Goal: Task Accomplishment & Management: Complete application form

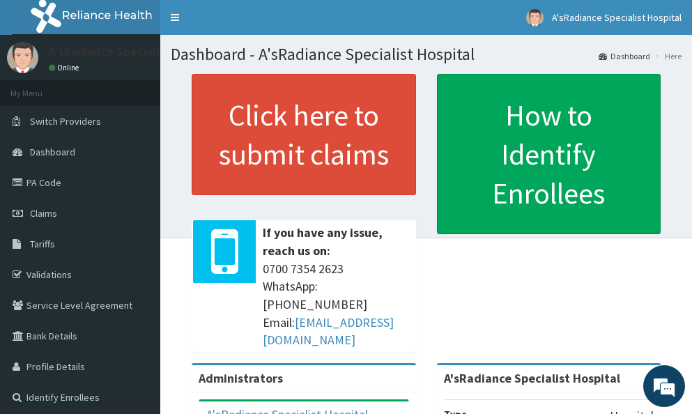
click at [49, 178] on link "PA Code" at bounding box center [80, 182] width 160 height 31
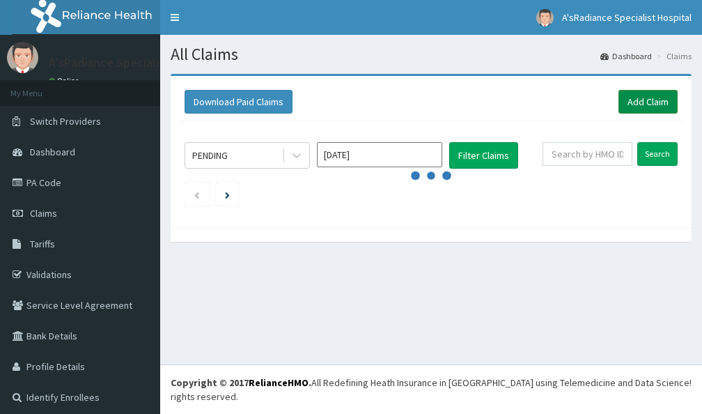
click at [637, 108] on link "Add Claim" at bounding box center [648, 102] width 59 height 24
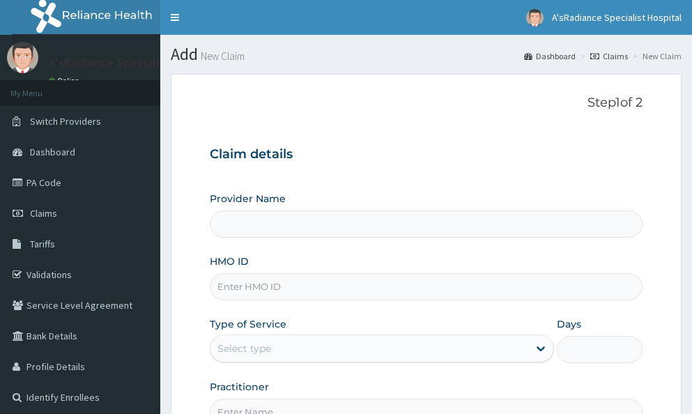
type input "A'sRadiance Specialist Hospital"
click at [288, 286] on input "HMO ID" at bounding box center [426, 286] width 433 height 27
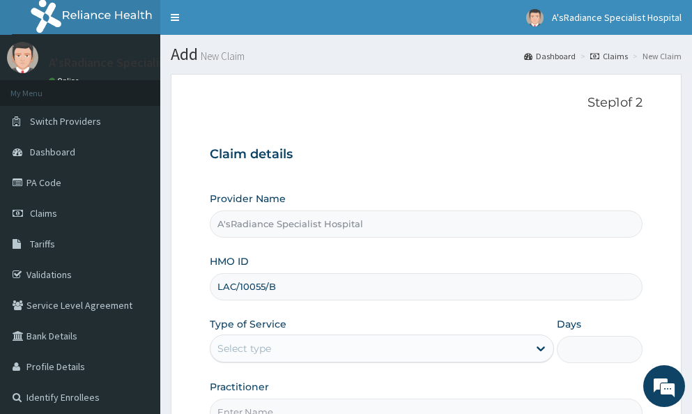
type input "LAC/10055/B"
click at [288, 345] on div "Select type" at bounding box center [369, 348] width 318 height 22
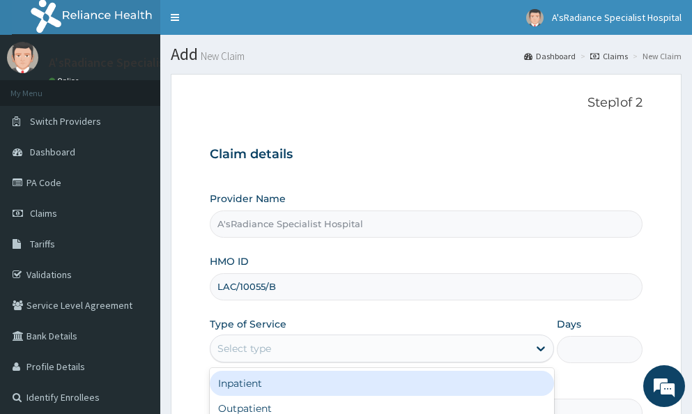
drag, startPoint x: 275, startPoint y: 387, endPoint x: 288, endPoint y: 371, distance: 20.8
click at [275, 386] on div "Inpatient" at bounding box center [382, 383] width 344 height 25
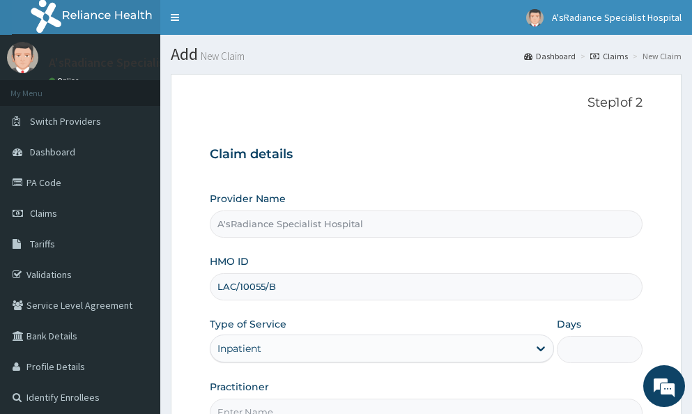
click at [582, 347] on input "Days" at bounding box center [600, 349] width 86 height 27
type input "2"
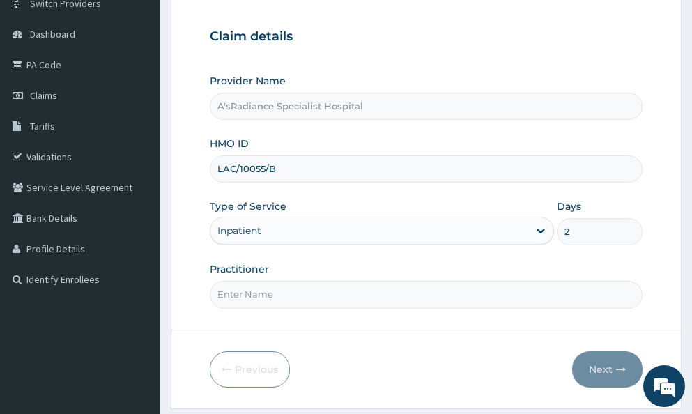
scroll to position [139, 0]
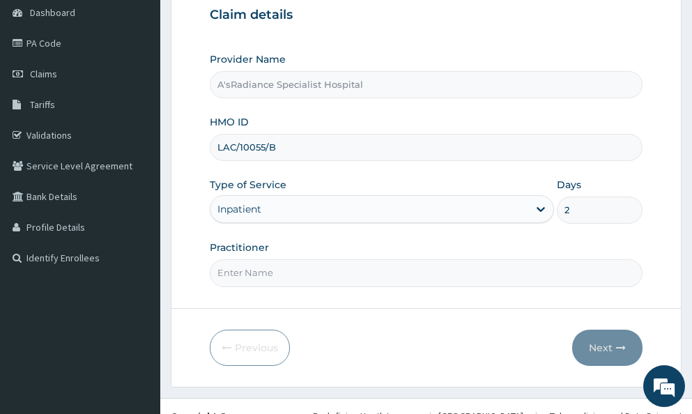
drag, startPoint x: 377, startPoint y: 270, endPoint x: 385, endPoint y: 277, distance: 10.4
click at [383, 276] on input "Practitioner" at bounding box center [426, 272] width 433 height 27
type input "DR. ADEKU MOSUNMOLA"
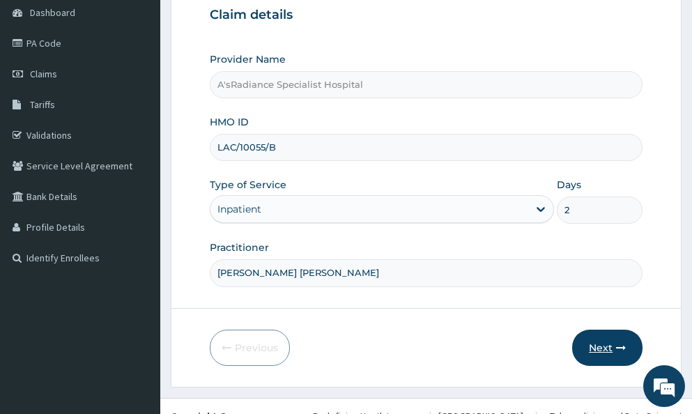
click at [588, 351] on button "Next" at bounding box center [607, 348] width 70 height 36
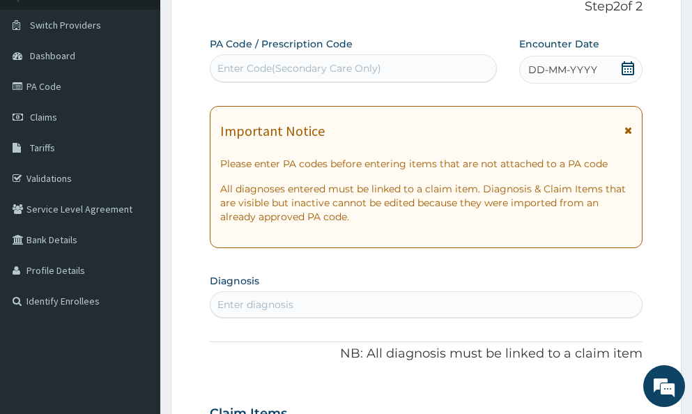
scroll to position [0, 0]
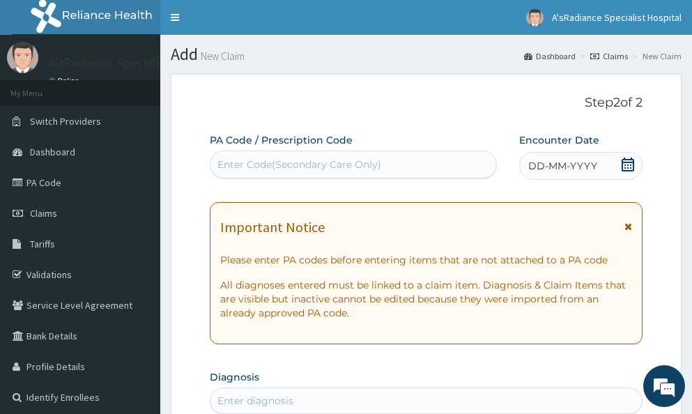
click at [257, 160] on div "Enter Code(Secondary Care Only)" at bounding box center [299, 164] width 164 height 14
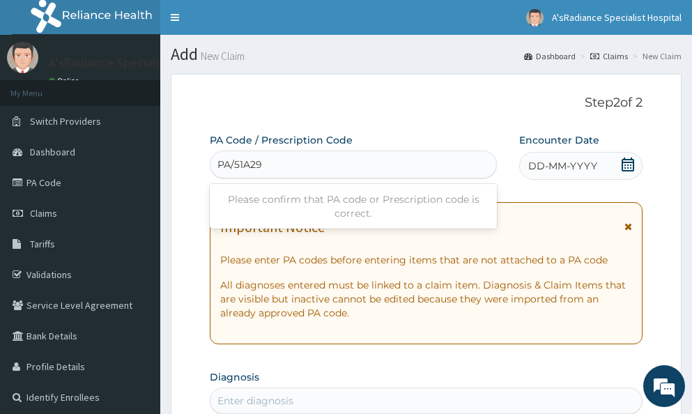
type input "PA/51A298"
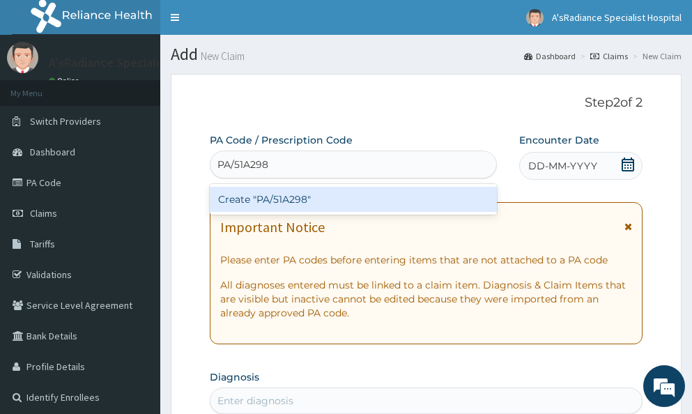
click at [269, 203] on div "Create "PA/51A298"" at bounding box center [354, 199] width 288 height 25
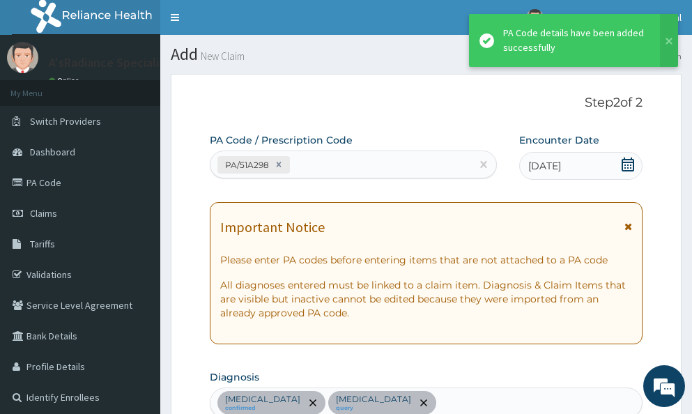
scroll to position [537, 0]
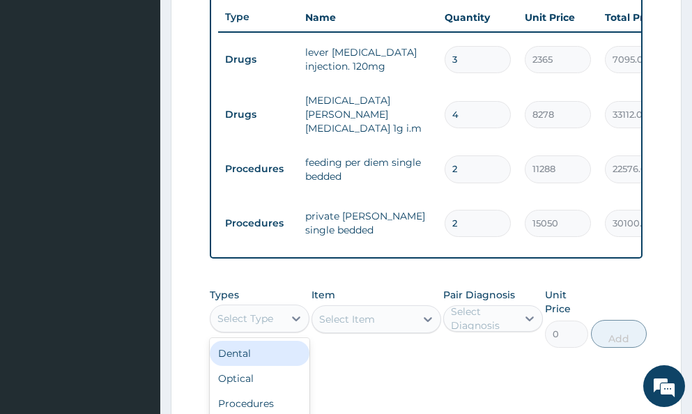
click at [258, 311] on div "Select Type" at bounding box center [245, 318] width 56 height 14
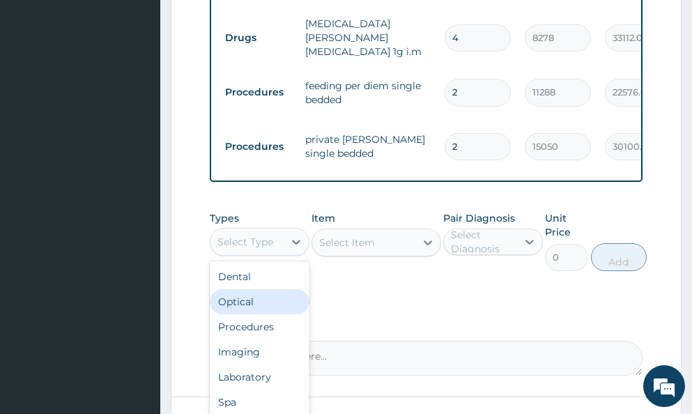
scroll to position [676, 0]
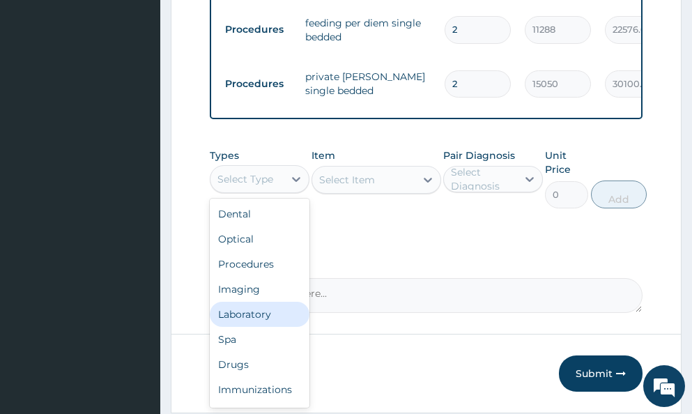
drag, startPoint x: 242, startPoint y: 302, endPoint x: 254, endPoint y: 295, distance: 13.7
click at [242, 302] on div "Laboratory" at bounding box center [260, 314] width 100 height 25
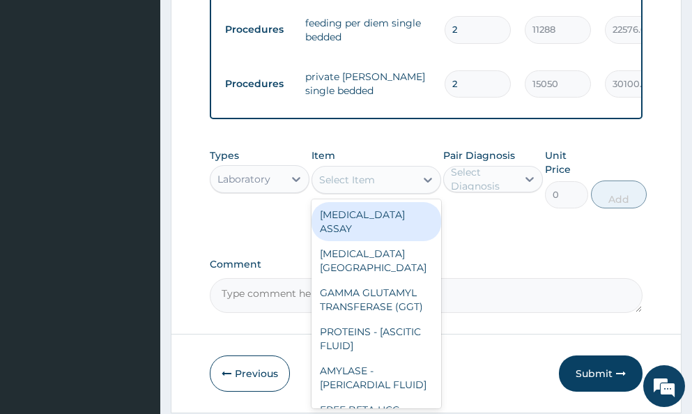
click at [336, 173] on div "Select Item" at bounding box center [347, 180] width 56 height 14
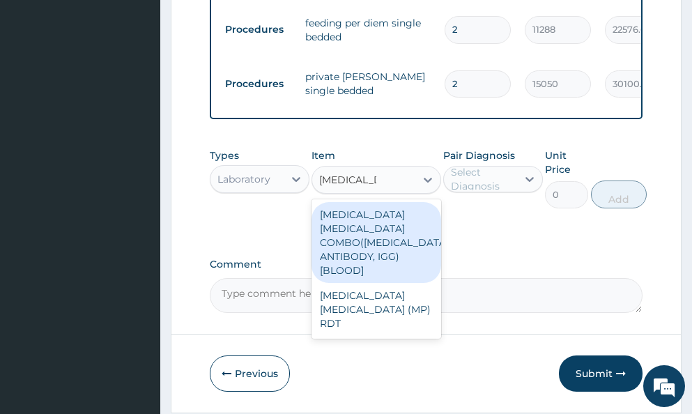
type input "MALARIA PA"
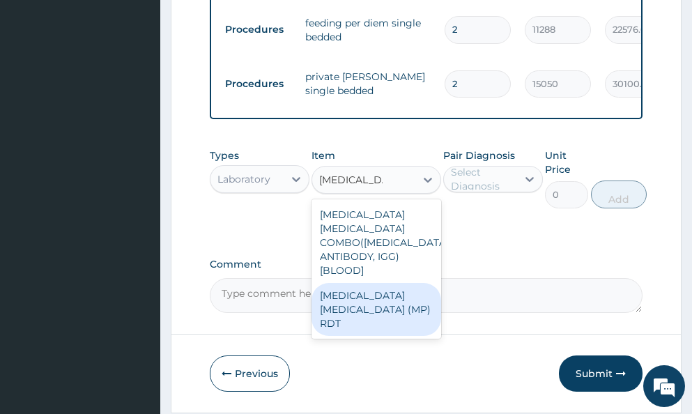
click at [348, 283] on div "MALARIA PARASITE (MP) RDT" at bounding box center [376, 309] width 130 height 53
type input "1613"
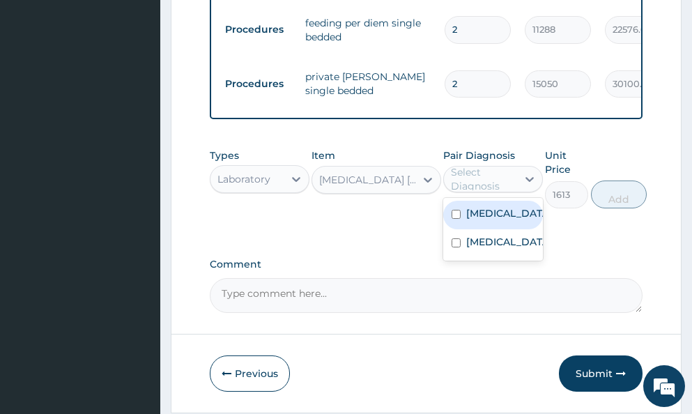
drag, startPoint x: 484, startPoint y: 168, endPoint x: 500, endPoint y: 206, distance: 40.6
click at [485, 178] on div "Select Diagnosis" at bounding box center [483, 179] width 65 height 28
drag, startPoint x: 496, startPoint y: 212, endPoint x: 493, endPoint y: 235, distance: 23.2
click at [495, 217] on label "Hyperemesis gravidarum" at bounding box center [507, 213] width 83 height 14
checkbox input "true"
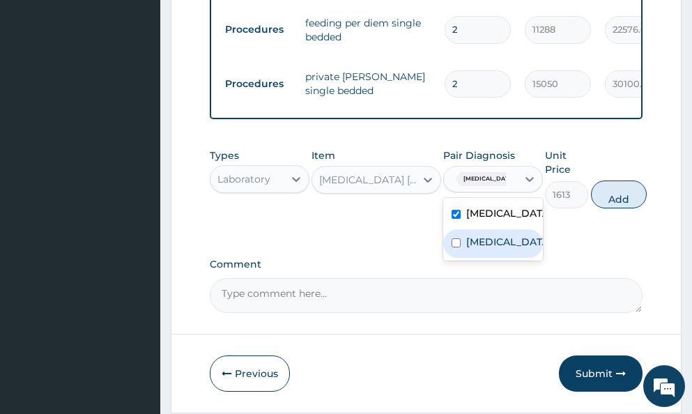
click at [480, 244] on label "Malaria" at bounding box center [507, 242] width 83 height 14
checkbox input "true"
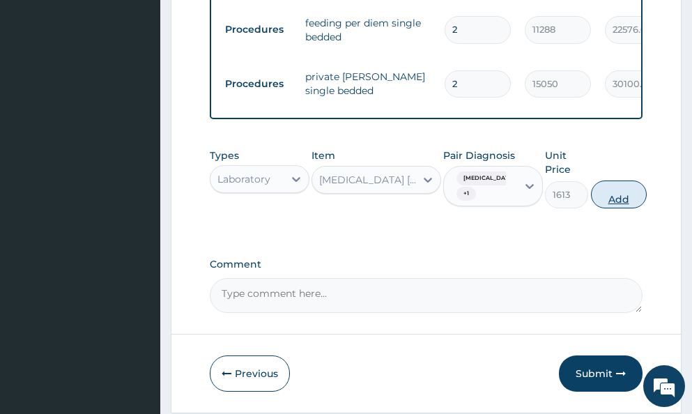
drag, startPoint x: 628, startPoint y: 185, endPoint x: 601, endPoint y: 194, distance: 28.0
click at [628, 186] on button "Add" at bounding box center [619, 194] width 56 height 28
type input "0"
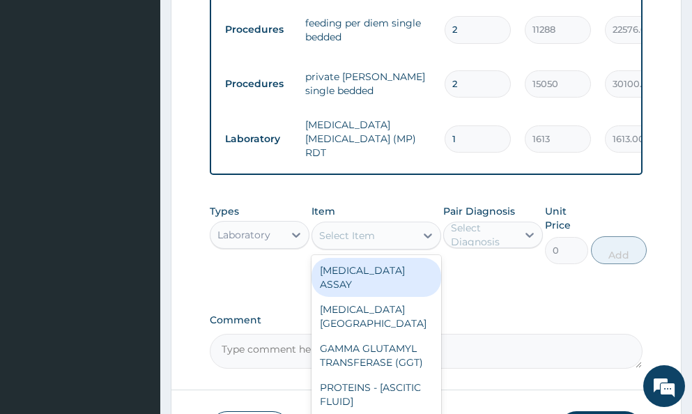
click at [344, 229] on div "Select Item" at bounding box center [347, 236] width 56 height 14
type input "F"
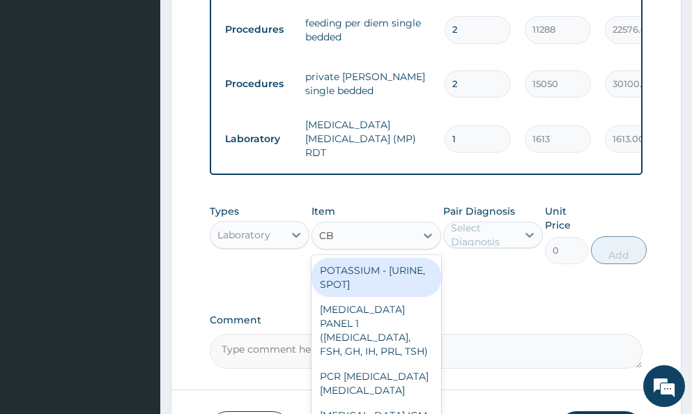
type input "CBC"
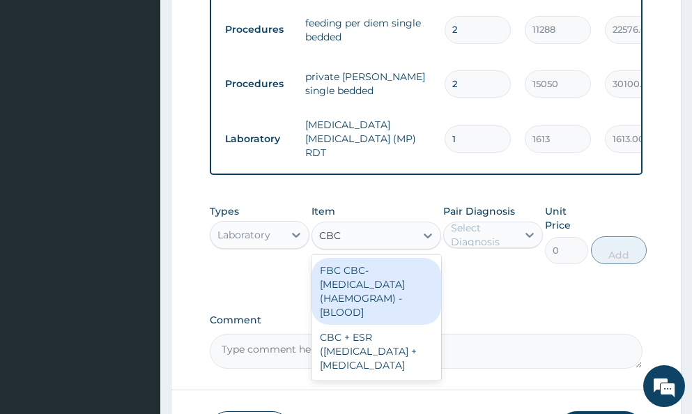
click at [383, 269] on div "FBC CBC-COMPLETE BLOOD COUNT (HAEMOGRAM) - [BLOOD]" at bounding box center [376, 291] width 130 height 67
type input "4300"
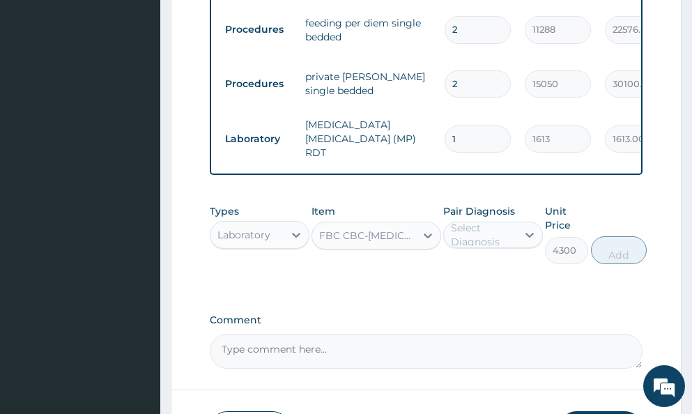
drag, startPoint x: 497, startPoint y: 224, endPoint x: 497, endPoint y: 235, distance: 11.1
click at [497, 228] on div "Select Diagnosis" at bounding box center [483, 235] width 65 height 28
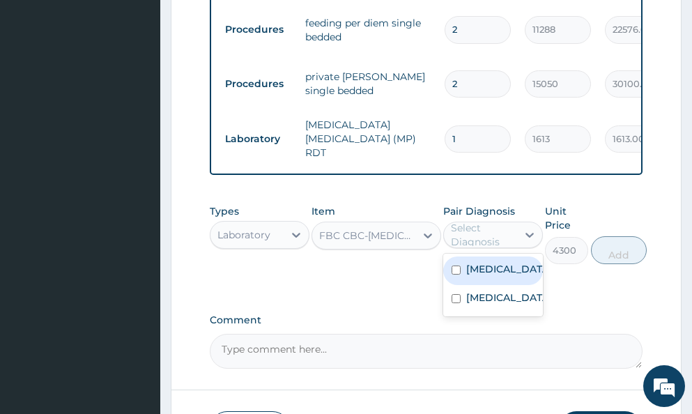
drag, startPoint x: 490, startPoint y: 273, endPoint x: 490, endPoint y: 291, distance: 17.4
click at [490, 281] on div "Hyperemesis gravidarum" at bounding box center [493, 270] width 100 height 29
checkbox input "true"
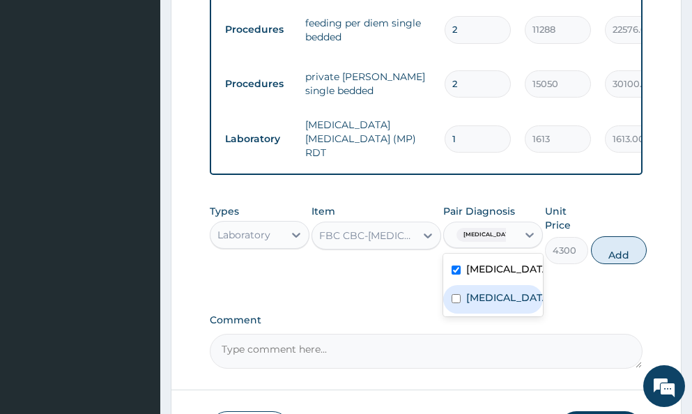
drag, startPoint x: 490, startPoint y: 307, endPoint x: 497, endPoint y: 299, distance: 10.4
click at [493, 302] on label "Malaria" at bounding box center [507, 298] width 83 height 14
checkbox input "true"
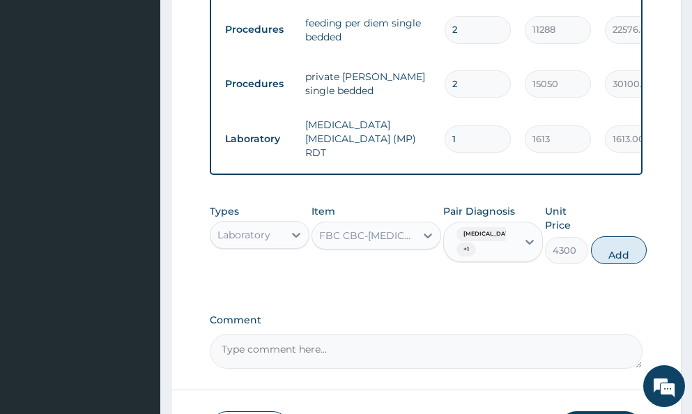
drag, startPoint x: 643, startPoint y: 245, endPoint x: 539, endPoint y: 228, distance: 105.1
click at [629, 245] on button "Add" at bounding box center [619, 250] width 56 height 28
type input "0"
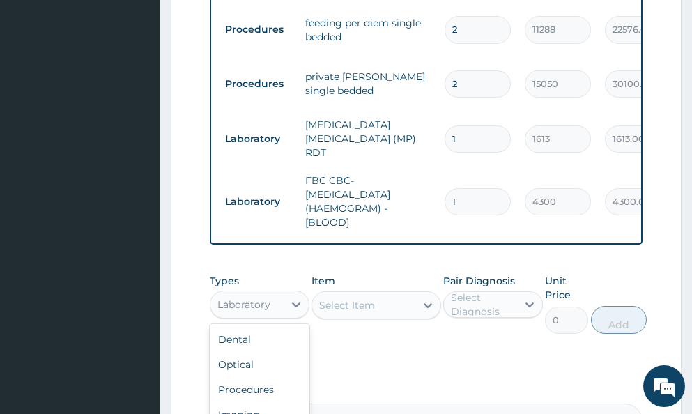
click at [242, 297] on div "Laboratory" at bounding box center [243, 304] width 53 height 14
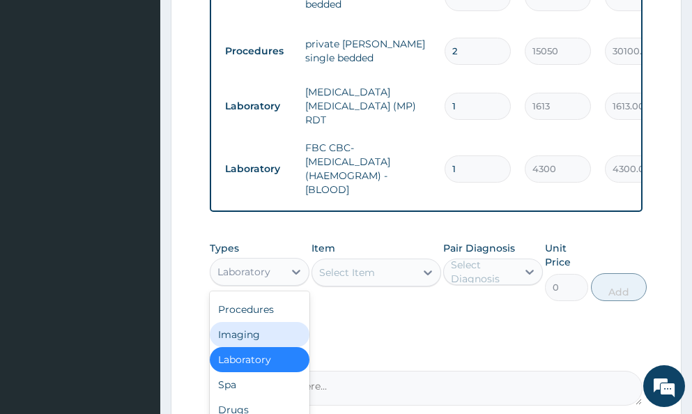
scroll to position [746, 0]
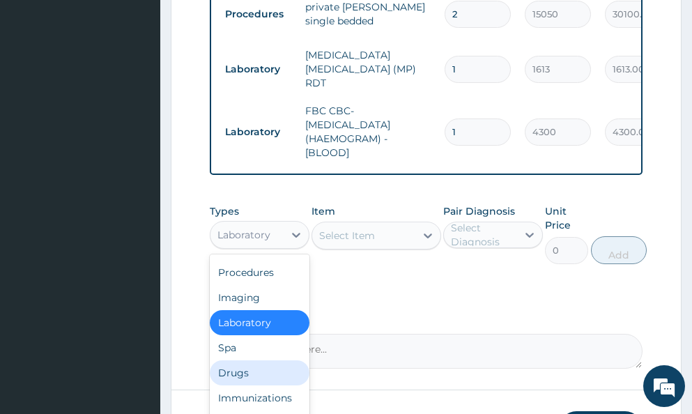
drag, startPoint x: 235, startPoint y: 361, endPoint x: 268, endPoint y: 335, distance: 41.7
click at [241, 360] on div "Drugs" at bounding box center [260, 372] width 100 height 25
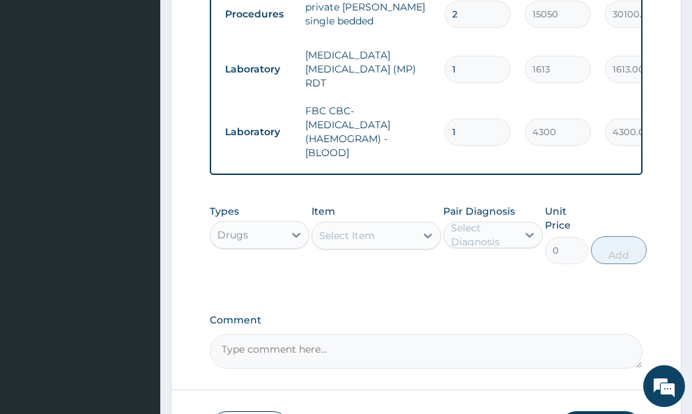
click at [350, 229] on div "Select Item" at bounding box center [347, 236] width 56 height 14
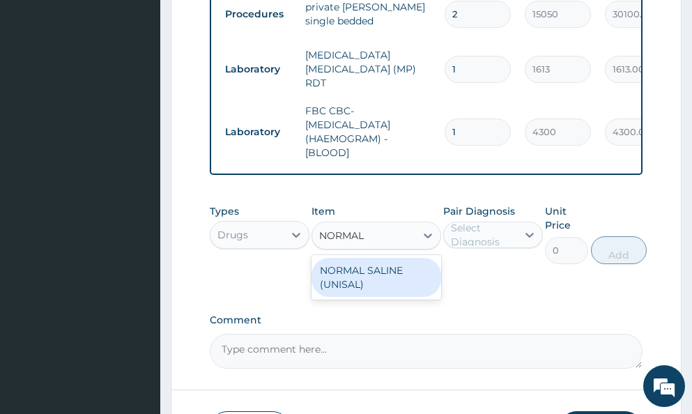
type input "NORMAL"
click at [338, 266] on div "NORMAL SALINE (UNISAL)" at bounding box center [376, 277] width 130 height 39
type input "1774"
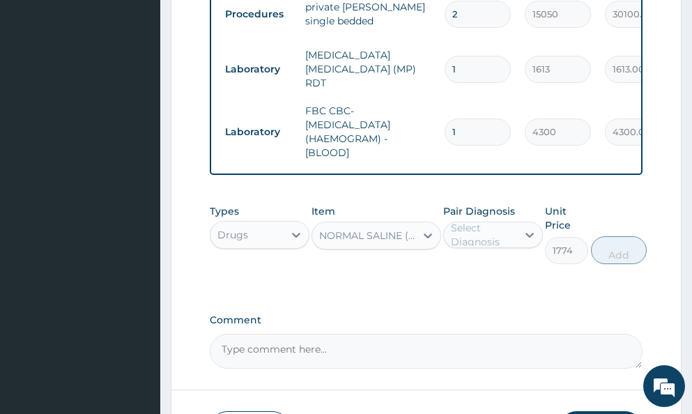
click at [472, 221] on div "Select Diagnosis" at bounding box center [483, 235] width 65 height 28
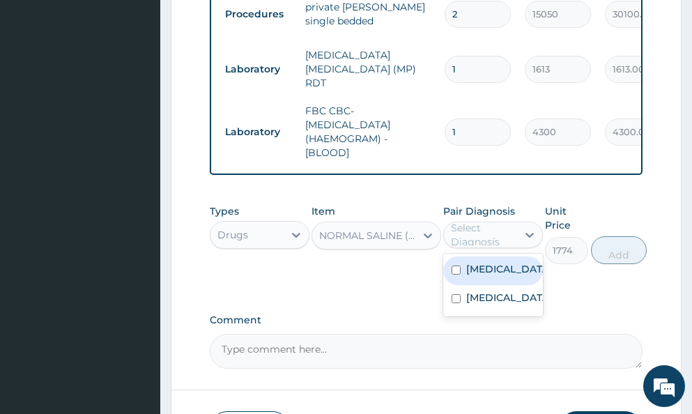
drag, startPoint x: 496, startPoint y: 274, endPoint x: 494, endPoint y: 297, distance: 22.4
click at [496, 276] on label "Hyperemesis gravidarum" at bounding box center [507, 269] width 83 height 14
checkbox input "true"
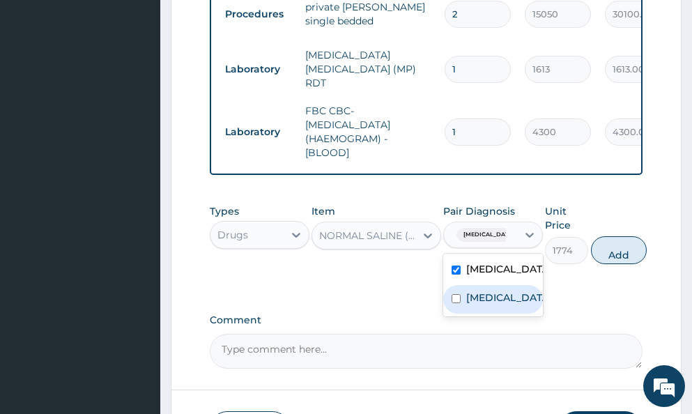
drag, startPoint x: 493, startPoint y: 299, endPoint x: 581, endPoint y: 268, distance: 93.9
click at [495, 297] on label "Malaria" at bounding box center [507, 298] width 83 height 14
checkbox input "true"
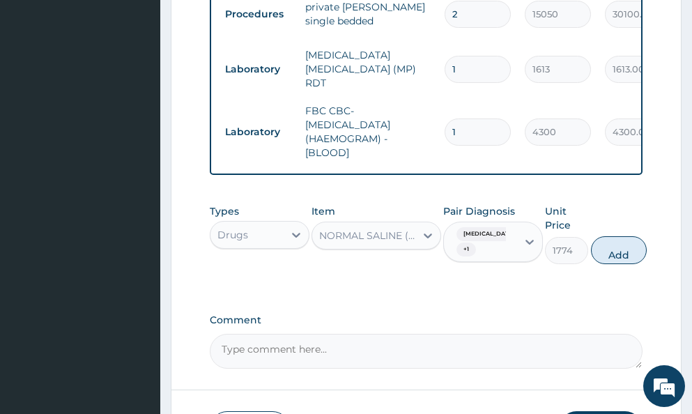
drag, startPoint x: 636, startPoint y: 244, endPoint x: 617, endPoint y: 210, distance: 38.7
click at [636, 241] on button "Add" at bounding box center [619, 250] width 56 height 28
type input "0"
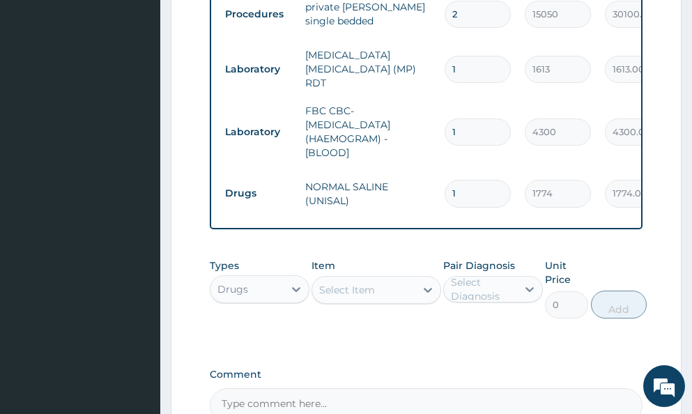
type input "0.00"
type input "3"
type input "5322.00"
type input "3"
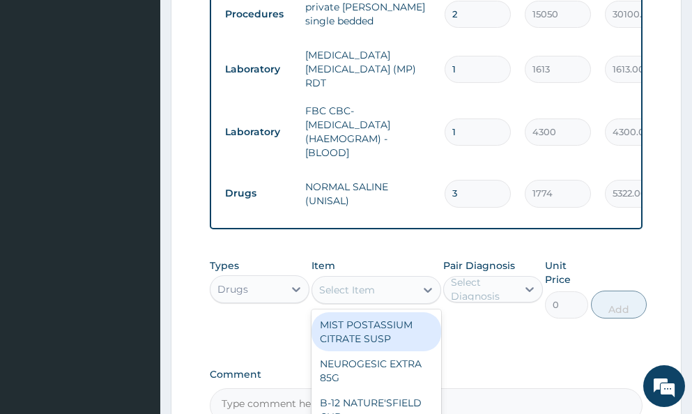
click at [362, 283] on div "Select Item" at bounding box center [347, 290] width 56 height 14
type input "DEXTR"
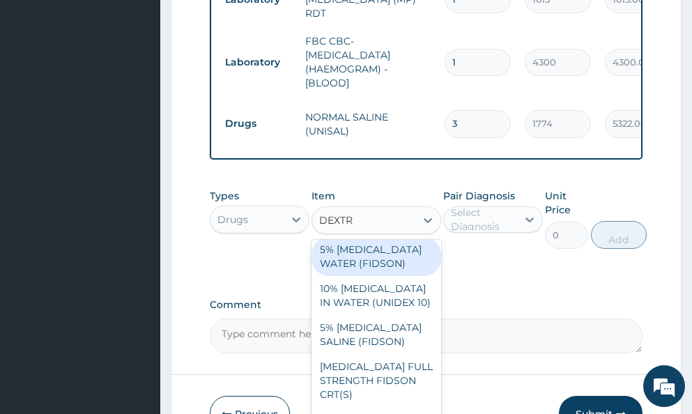
scroll to position [885, 0]
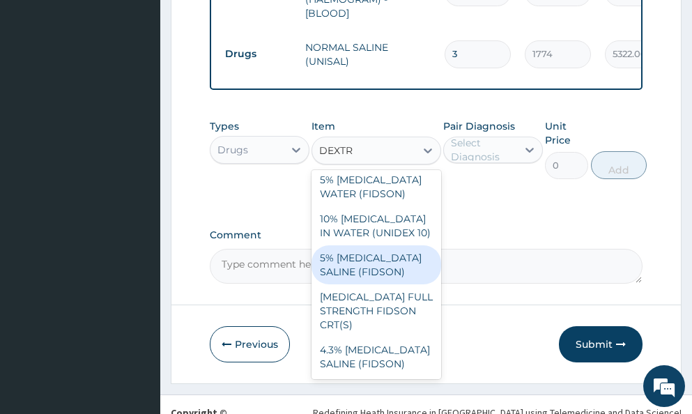
click at [357, 255] on div "5% DEXTROSE SALINE (FIDSON)" at bounding box center [376, 264] width 130 height 39
type input "1774"
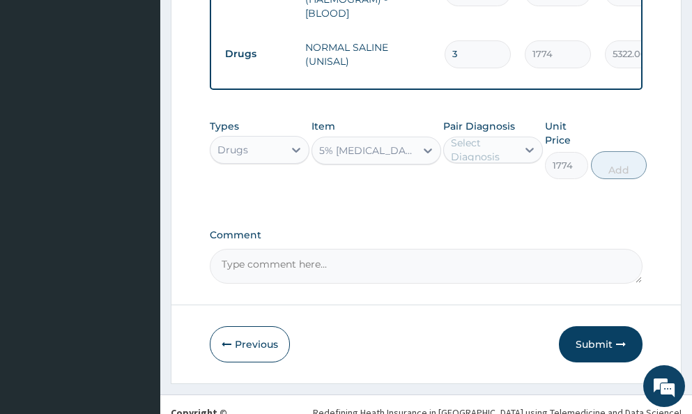
click at [477, 139] on div "Select Diagnosis" at bounding box center [483, 150] width 65 height 28
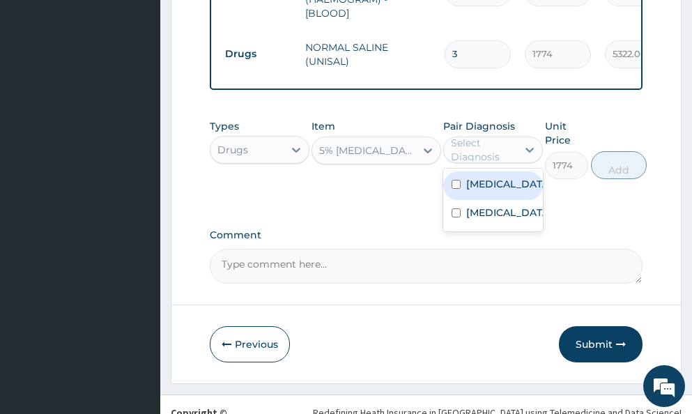
drag, startPoint x: 493, startPoint y: 178, endPoint x: 486, endPoint y: 163, distance: 16.5
click at [493, 177] on label "Hyperemesis gravidarum" at bounding box center [507, 184] width 83 height 14
checkbox input "true"
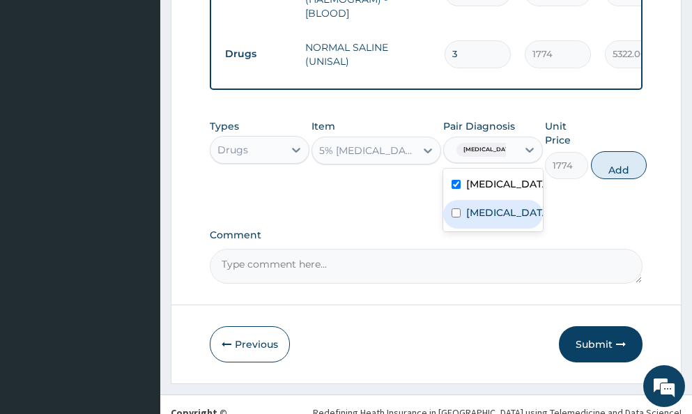
drag, startPoint x: 477, startPoint y: 219, endPoint x: 513, endPoint y: 201, distance: 40.5
click at [483, 212] on label "Malaria" at bounding box center [507, 213] width 83 height 14
checkbox input "true"
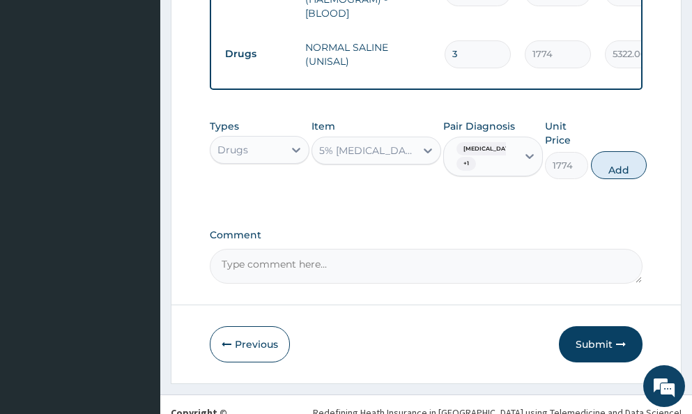
click at [640, 153] on button "Add" at bounding box center [619, 165] width 56 height 28
type input "0"
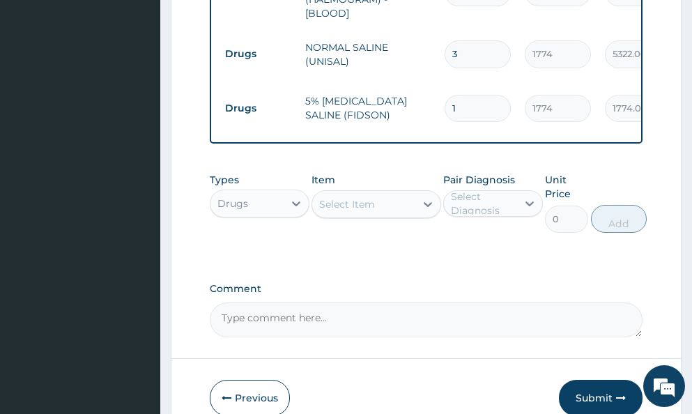
type input "0.00"
type input "3"
type input "5322.00"
type input "3"
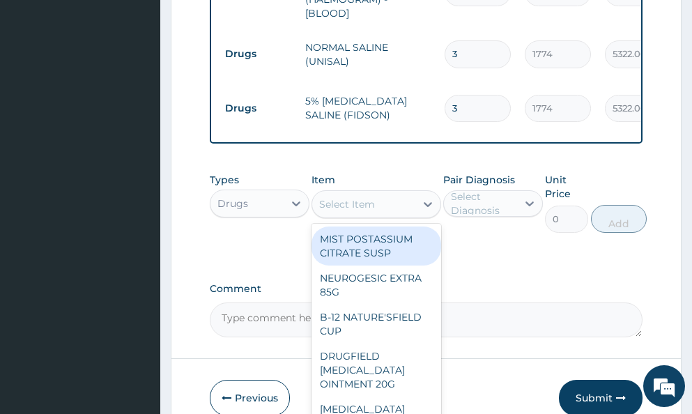
click at [350, 197] on div "Select Item" at bounding box center [347, 204] width 56 height 14
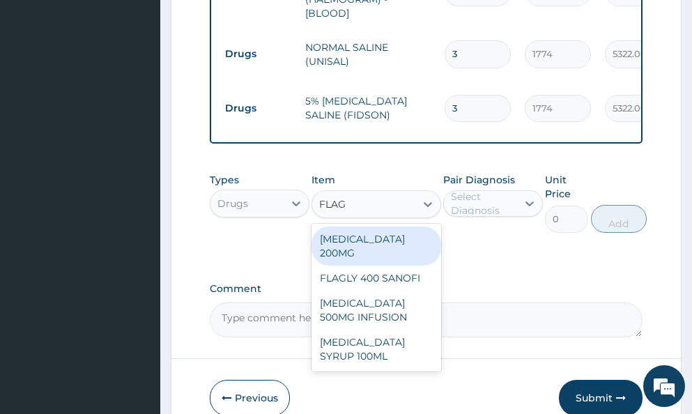
type input "FLAGY"
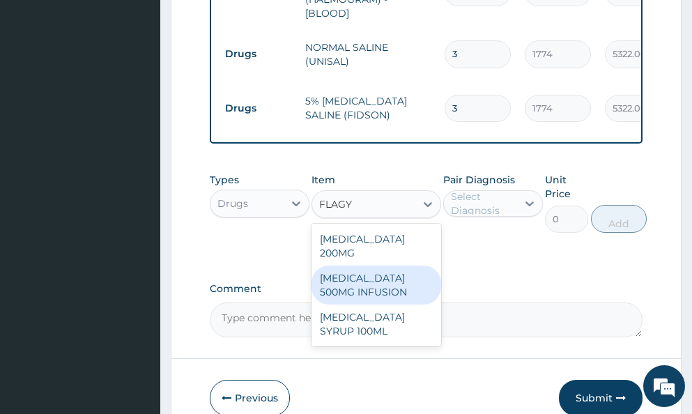
drag, startPoint x: 354, startPoint y: 263, endPoint x: 364, endPoint y: 257, distance: 11.2
click at [354, 265] on div "FLAGYL 500MG INFUSION" at bounding box center [376, 284] width 130 height 39
type input "591"
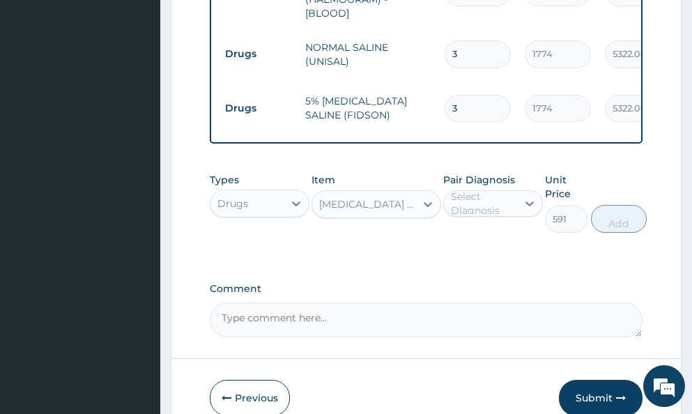
drag, startPoint x: 472, startPoint y: 191, endPoint x: 480, endPoint y: 209, distance: 19.9
click at [473, 192] on div "Select Diagnosis" at bounding box center [483, 203] width 65 height 28
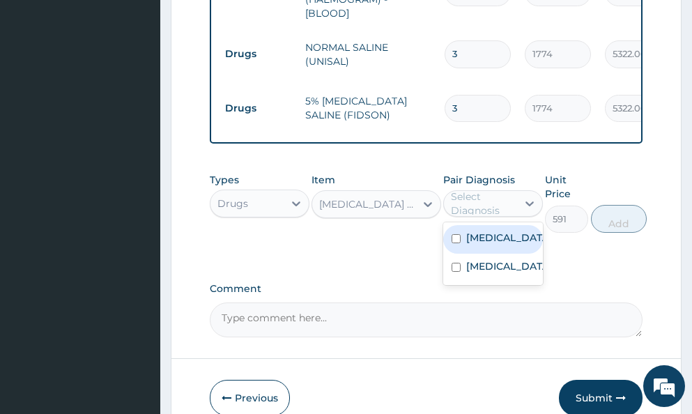
drag, startPoint x: 485, startPoint y: 224, endPoint x: 491, endPoint y: 241, distance: 18.5
click at [487, 231] on label "Hyperemesis gravidarum" at bounding box center [507, 238] width 83 height 14
checkbox input "true"
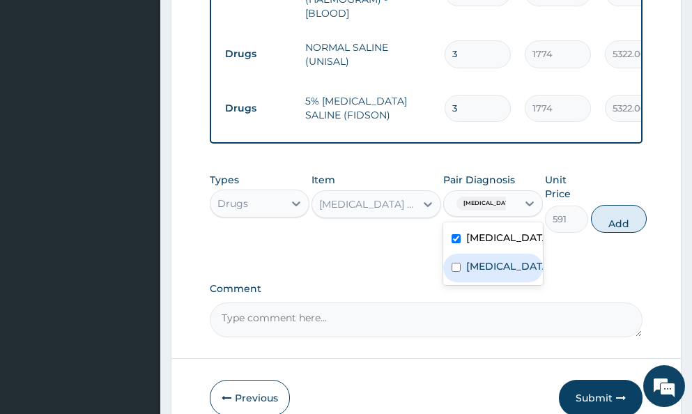
drag, startPoint x: 489, startPoint y: 262, endPoint x: 505, endPoint y: 266, distance: 16.6
click at [491, 266] on label "Malaria" at bounding box center [507, 266] width 83 height 14
checkbox input "true"
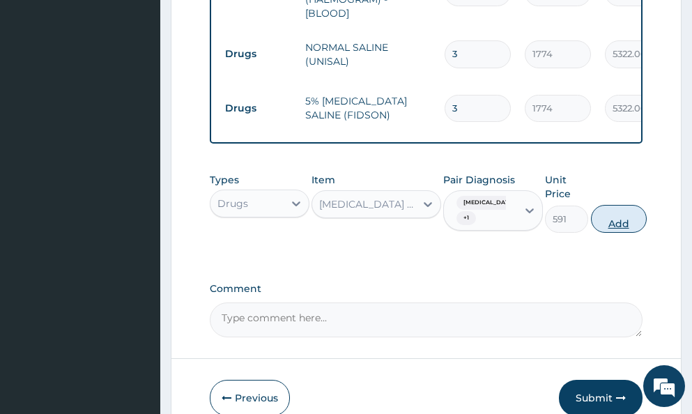
click at [647, 213] on button "Add" at bounding box center [619, 219] width 56 height 28
type input "0"
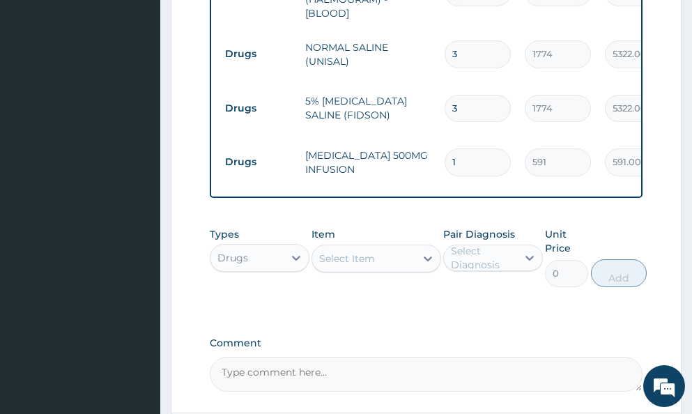
type input "0.00"
type input "4"
type input "2364.00"
type input "4"
click at [335, 252] on div "Select Item" at bounding box center [347, 259] width 56 height 14
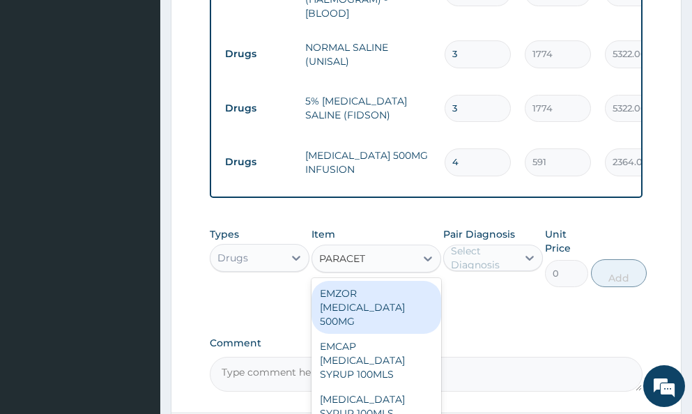
type input "PARACETA"
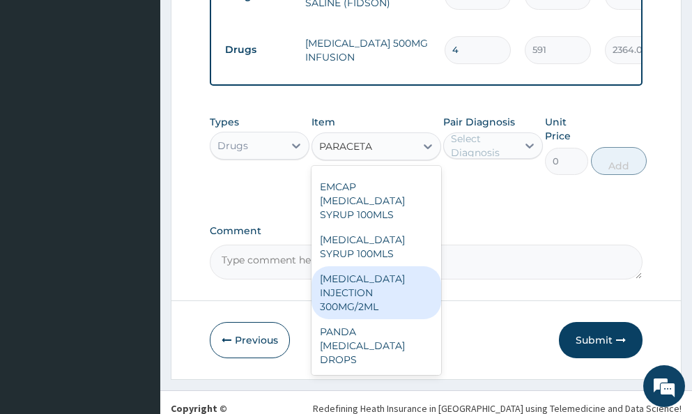
scroll to position [1012, 0]
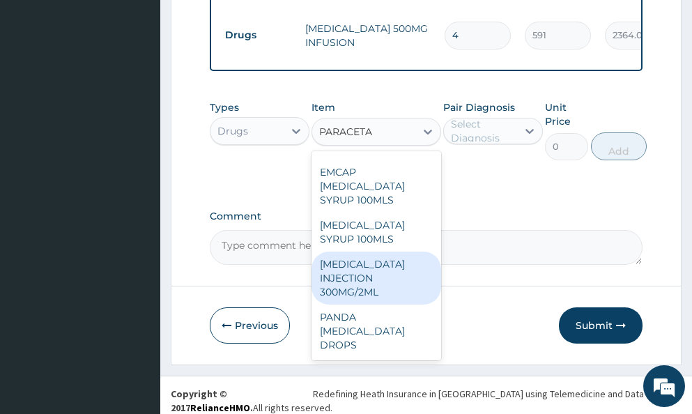
drag, startPoint x: 345, startPoint y: 272, endPoint x: 352, endPoint y: 261, distance: 13.7
click at [346, 272] on div "PARACETAMOL INJECTION 300MG/2ML" at bounding box center [376, 278] width 130 height 53
type input "260"
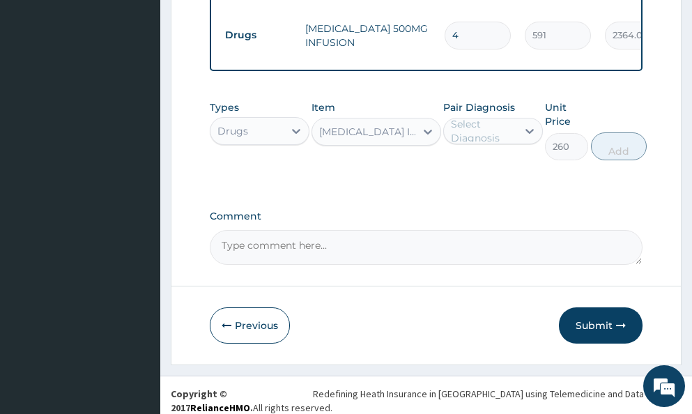
click at [461, 118] on div "Select Diagnosis" at bounding box center [483, 131] width 65 height 28
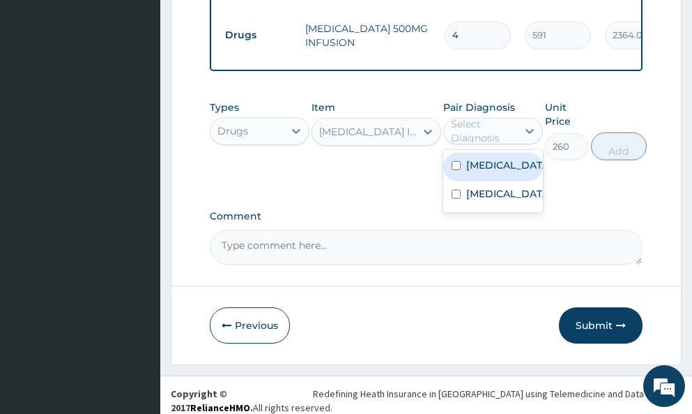
click at [486, 166] on label "Hyperemesis gravidarum" at bounding box center [507, 165] width 83 height 14
checkbox input "true"
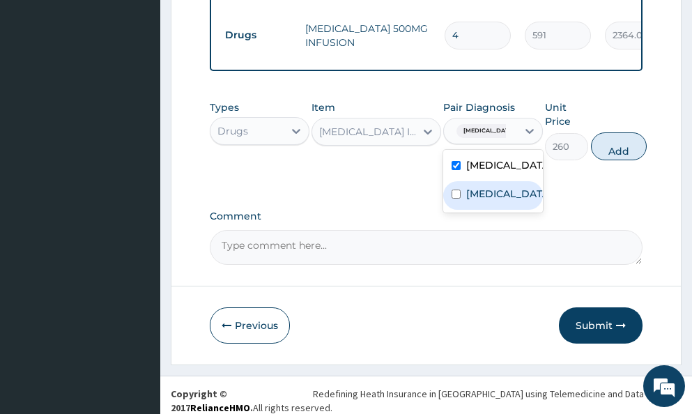
drag, startPoint x: 482, startPoint y: 199, endPoint x: 498, endPoint y: 189, distance: 18.4
click at [489, 194] on label "Malaria" at bounding box center [507, 194] width 83 height 14
checkbox input "true"
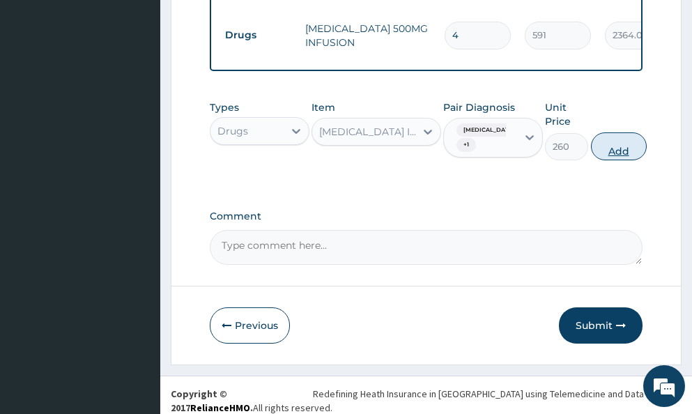
click at [633, 139] on button "Add" at bounding box center [619, 146] width 56 height 28
type input "0"
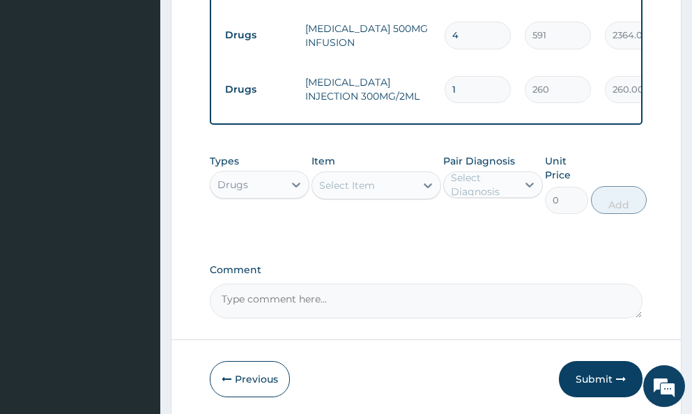
type input "0.00"
type input "3"
type input "780.00"
type input "3"
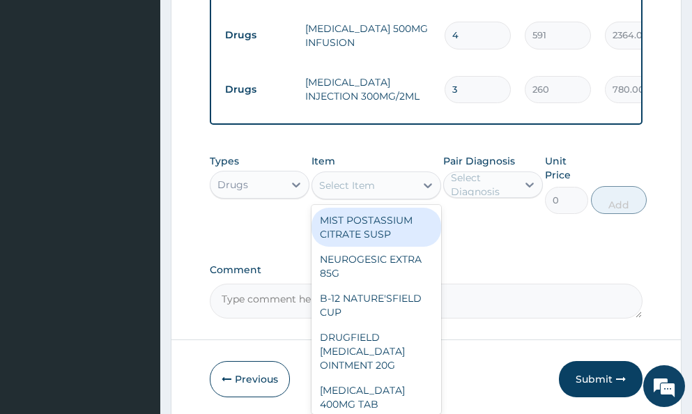
click at [348, 178] on div "Select Item" at bounding box center [347, 185] width 56 height 14
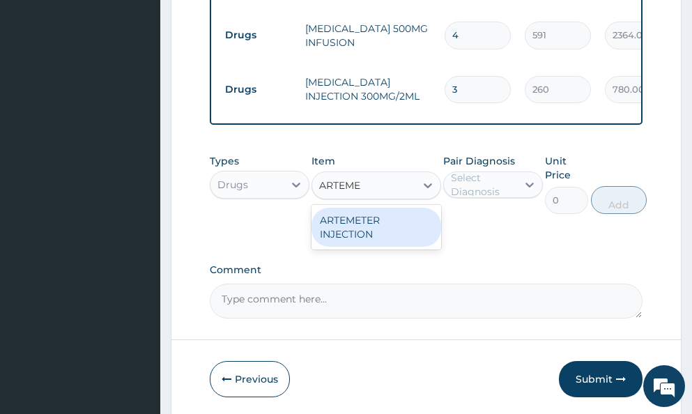
type input "ARTEM"
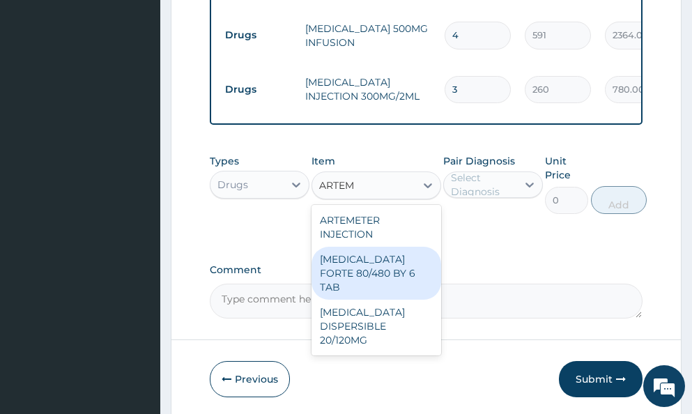
drag, startPoint x: 350, startPoint y: 254, endPoint x: 382, endPoint y: 233, distance: 37.3
click at [352, 253] on div "COARTEM FORTE 80/480 BY 6 TAB" at bounding box center [376, 273] width 130 height 53
type input "449"
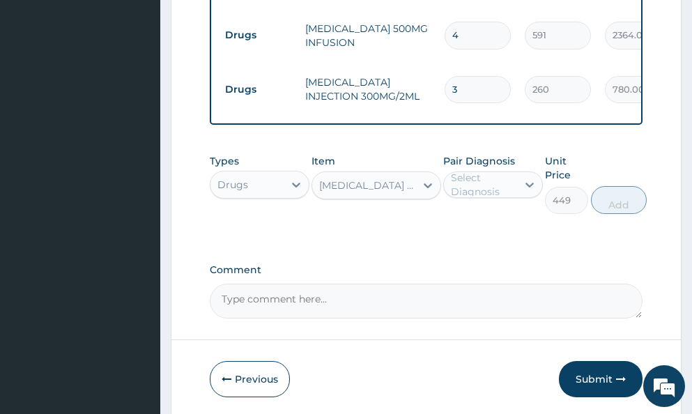
click at [467, 181] on div "Select Diagnosis" at bounding box center [483, 185] width 65 height 28
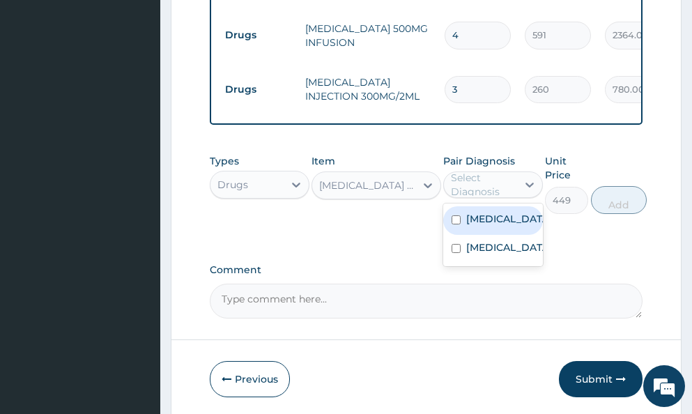
click at [486, 217] on label "Hyperemesis gravidarum" at bounding box center [507, 219] width 83 height 14
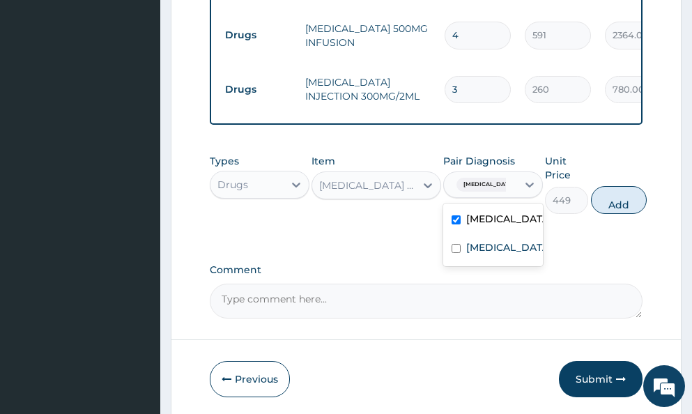
checkbox input "true"
drag, startPoint x: 481, startPoint y: 253, endPoint x: 635, endPoint y: 214, distance: 158.8
click at [483, 252] on label "Malaria" at bounding box center [507, 247] width 83 height 14
checkbox input "true"
click at [642, 196] on button "Add" at bounding box center [619, 200] width 56 height 28
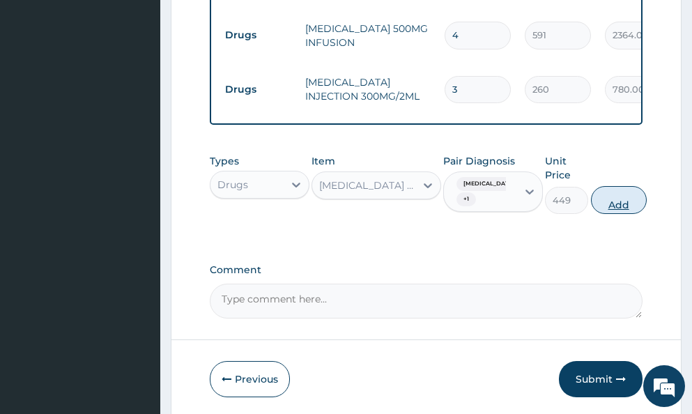
type input "0"
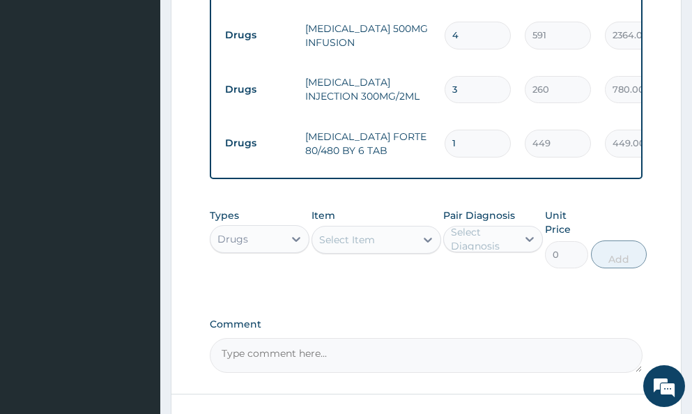
type input "0.00"
type input "6"
type input "2694.00"
type input "6"
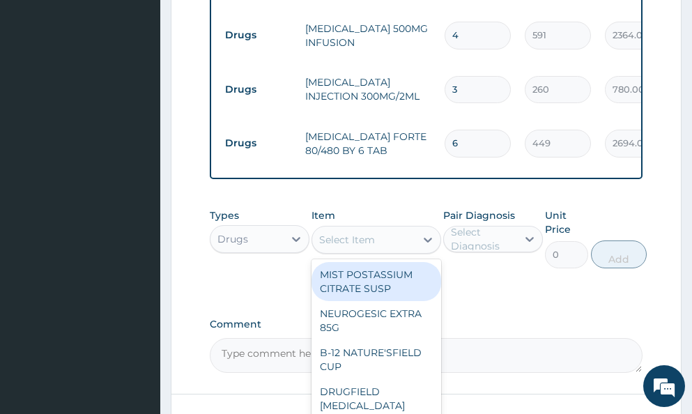
click at [350, 233] on div "Select Item" at bounding box center [347, 240] width 56 height 14
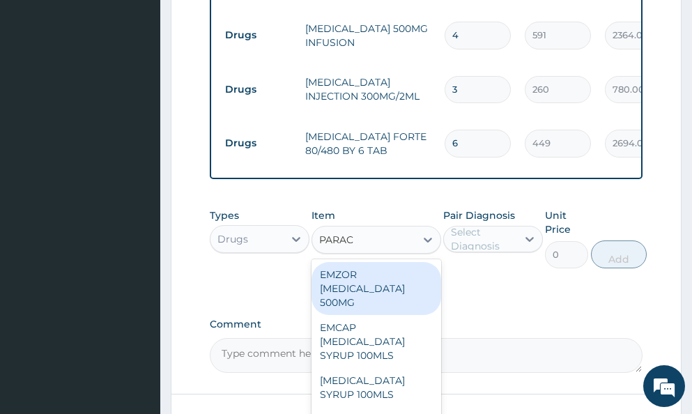
type input "PARACE"
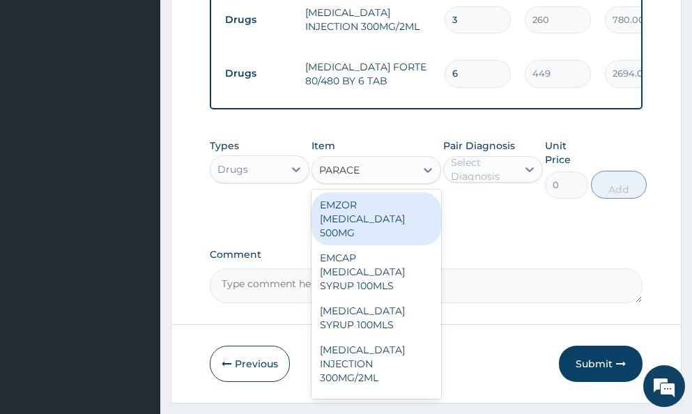
click at [361, 199] on div "EMZOR PARACETAMOL 500MG" at bounding box center [376, 218] width 130 height 53
type input "24"
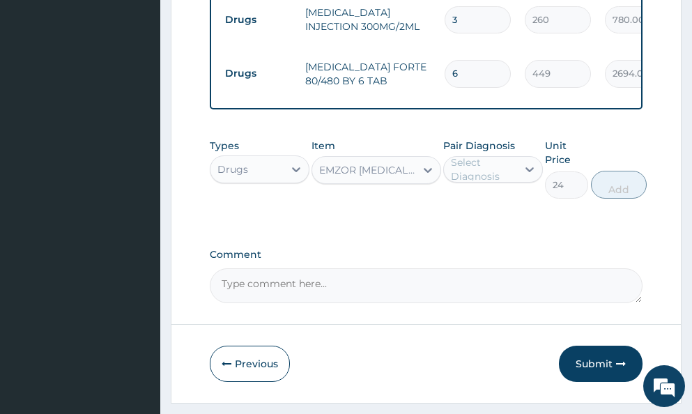
click at [470, 164] on div "Select Diagnosis" at bounding box center [483, 169] width 65 height 28
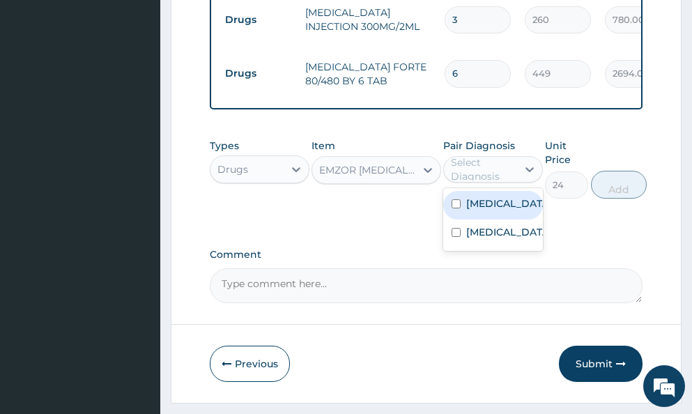
click at [470, 206] on label "Hyperemesis gravidarum" at bounding box center [507, 203] width 83 height 14
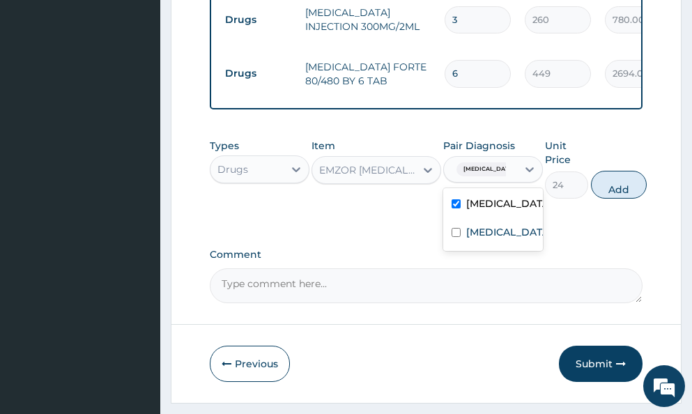
checkbox input "true"
drag, startPoint x: 473, startPoint y: 244, endPoint x: 490, endPoint y: 221, distance: 28.8
click at [474, 241] on div "Malaria" at bounding box center [493, 233] width 100 height 29
checkbox input "true"
click at [629, 180] on button "Add" at bounding box center [619, 185] width 56 height 28
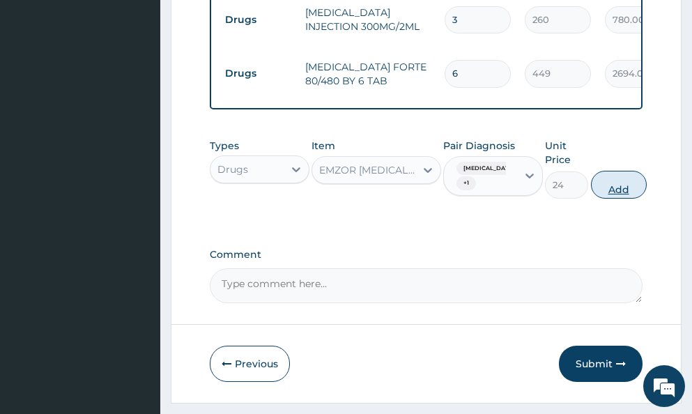
type input "0"
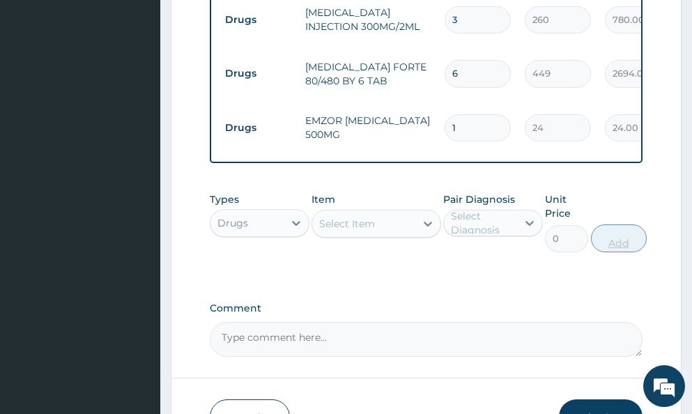
type input "18"
type input "432.00"
type input "18"
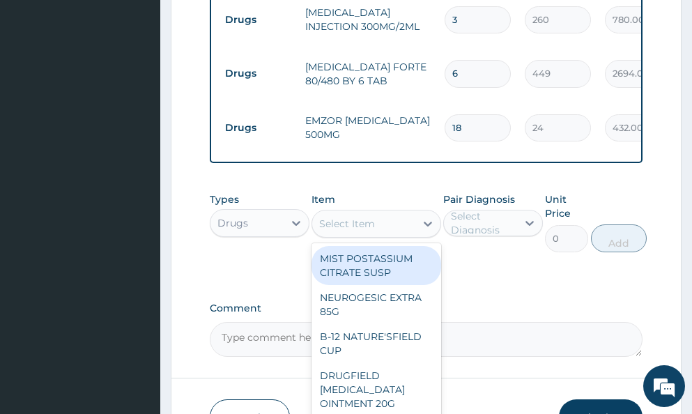
click at [353, 217] on div "Select Item" at bounding box center [347, 224] width 56 height 14
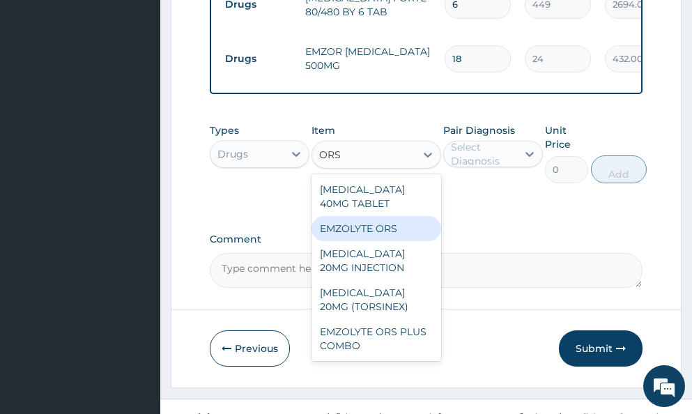
scroll to position [1152, 0]
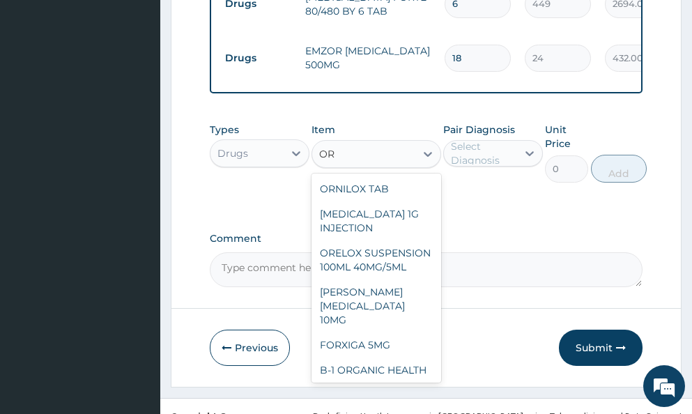
type input "ORS"
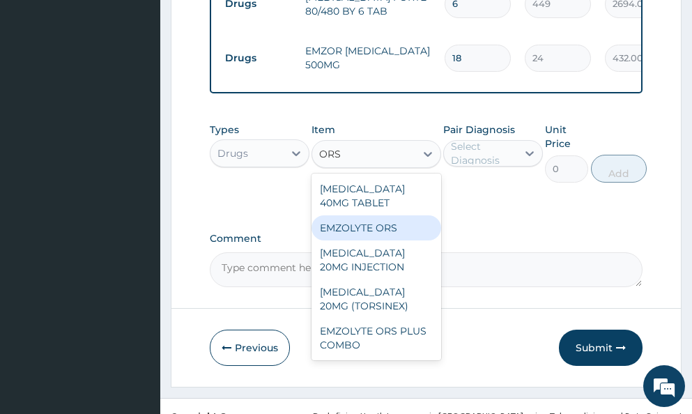
click at [379, 218] on div "EMZOLYTE ORS" at bounding box center [376, 227] width 130 height 25
type input "473"
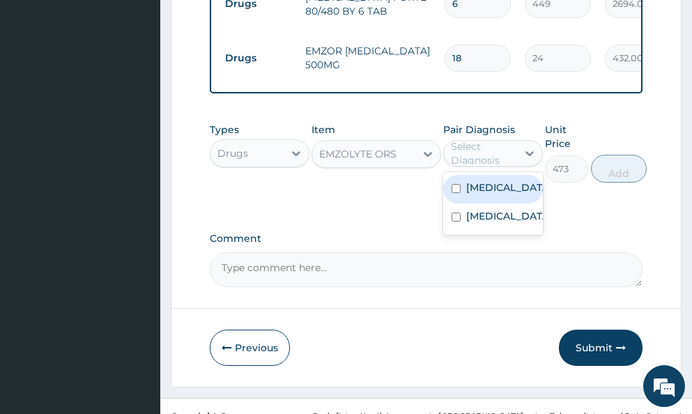
click at [481, 146] on div "Select Diagnosis" at bounding box center [483, 153] width 65 height 28
click at [484, 182] on label "Hyperemesis gravidarum" at bounding box center [507, 187] width 83 height 14
checkbox input "true"
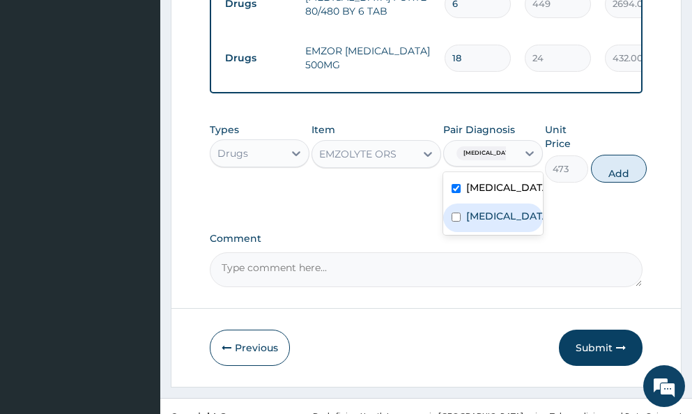
drag, startPoint x: 485, startPoint y: 221, endPoint x: 504, endPoint y: 211, distance: 21.8
click at [490, 218] on label "Malaria" at bounding box center [507, 216] width 83 height 14
checkbox input "true"
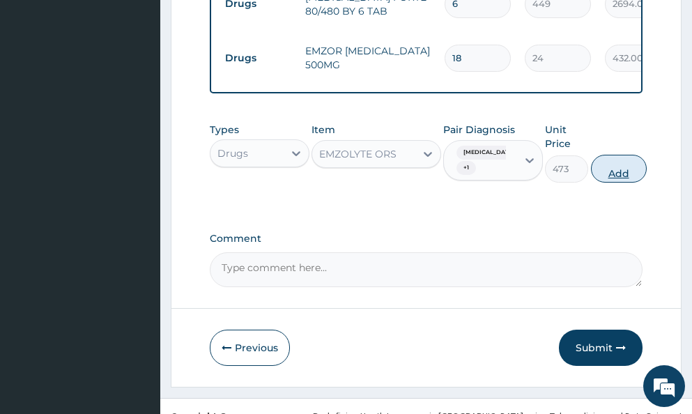
click at [636, 157] on button "Add" at bounding box center [619, 169] width 56 height 28
type input "0"
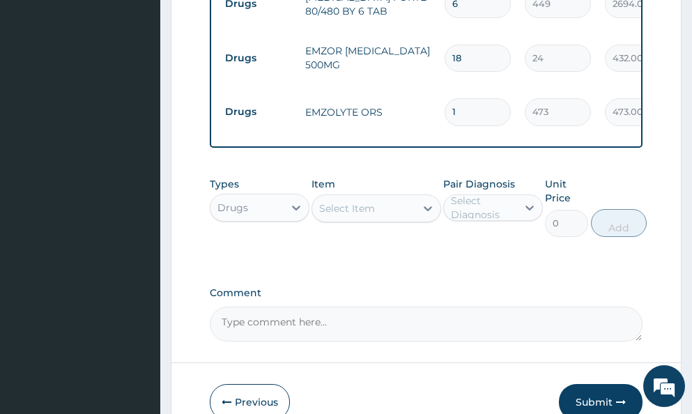
type input "0.00"
type input "2"
type input "946.00"
type input "2"
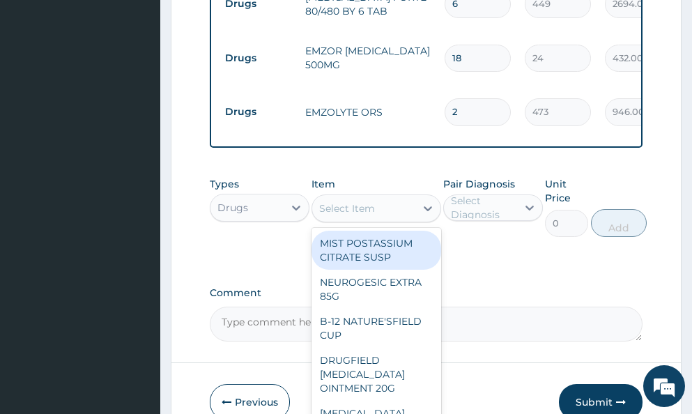
click at [356, 201] on div "Select Item" at bounding box center [347, 208] width 56 height 14
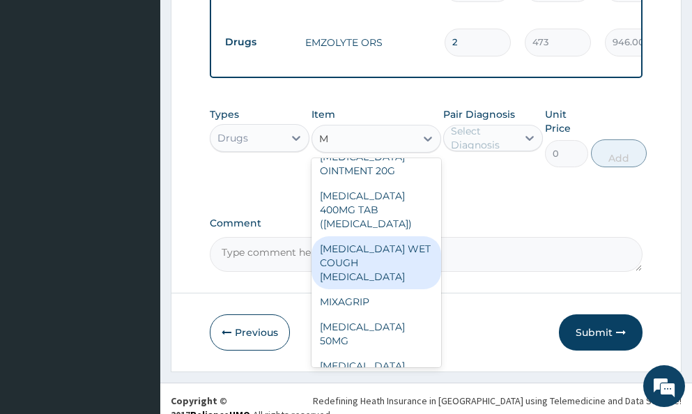
scroll to position [0, 0]
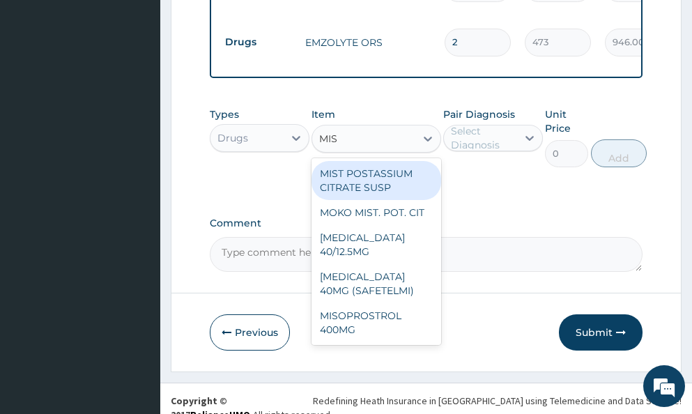
type input "MIST"
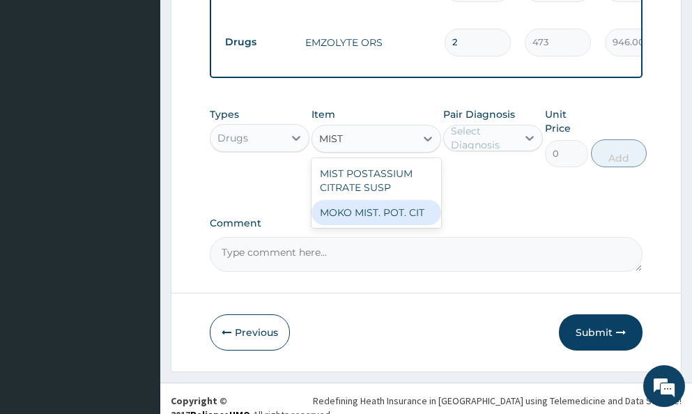
click at [360, 203] on div "MOKO MIST. POT. CIT" at bounding box center [376, 212] width 130 height 25
type input "1064"
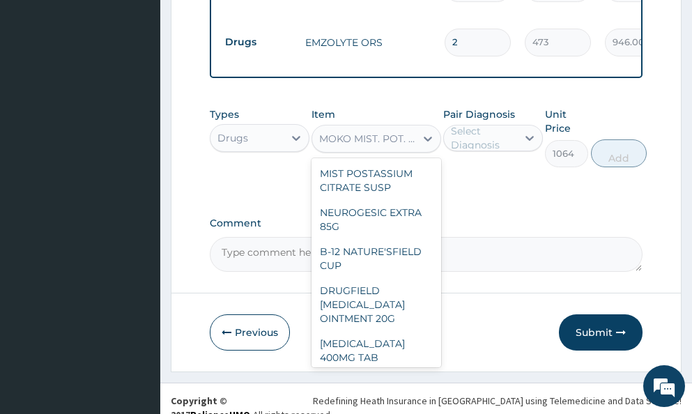
click at [373, 132] on div "MOKO MIST. POT. CIT" at bounding box center [368, 139] width 98 height 14
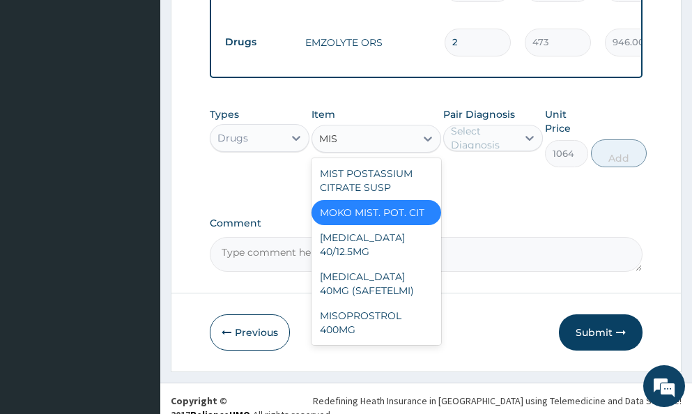
type input "MIST"
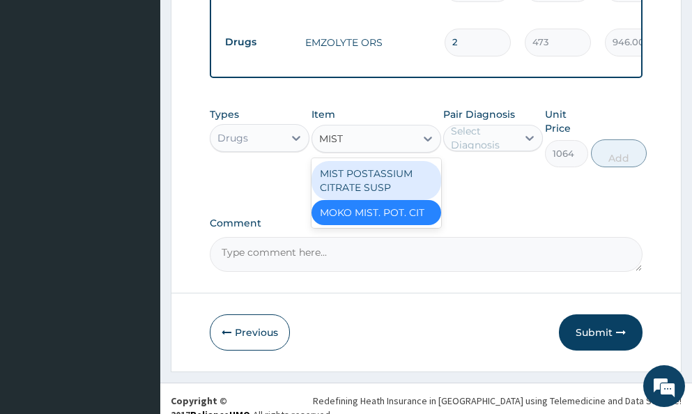
click at [366, 163] on div "MIST POSTASSIUM CITRATE SUSP" at bounding box center [376, 180] width 130 height 39
type input "1183"
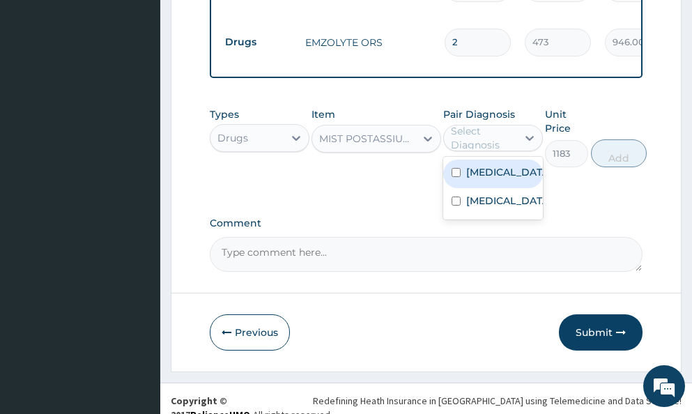
click at [475, 127] on div "Select Diagnosis" at bounding box center [483, 138] width 65 height 28
click at [490, 179] on label "Hyperemesis gravidarum" at bounding box center [507, 172] width 83 height 14
checkbox input "true"
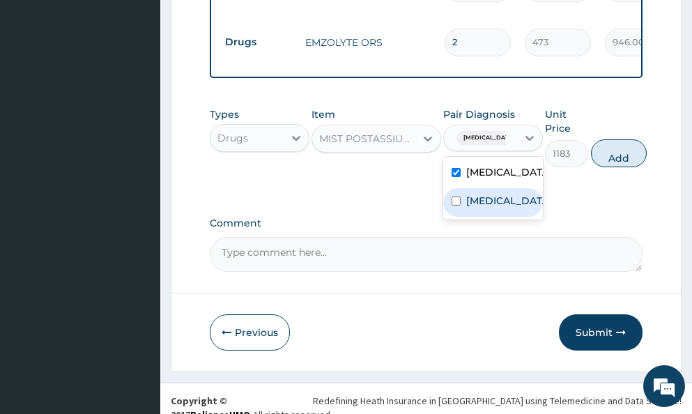
drag, startPoint x: 479, startPoint y: 198, endPoint x: 534, endPoint y: 185, distance: 56.6
click at [481, 198] on label "Malaria" at bounding box center [507, 201] width 83 height 14
checkbox input "true"
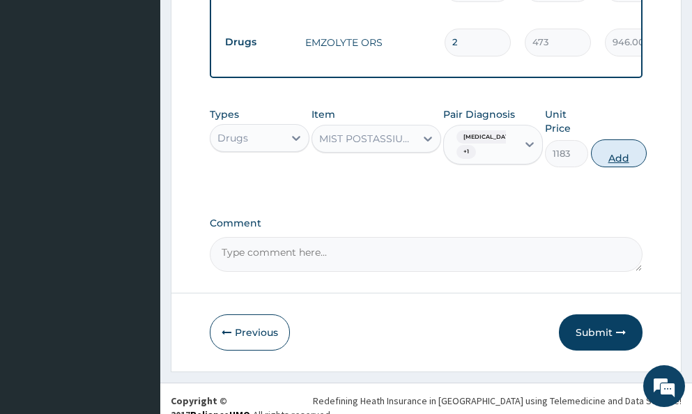
click at [645, 141] on button "Add" at bounding box center [619, 153] width 56 height 28
type input "0"
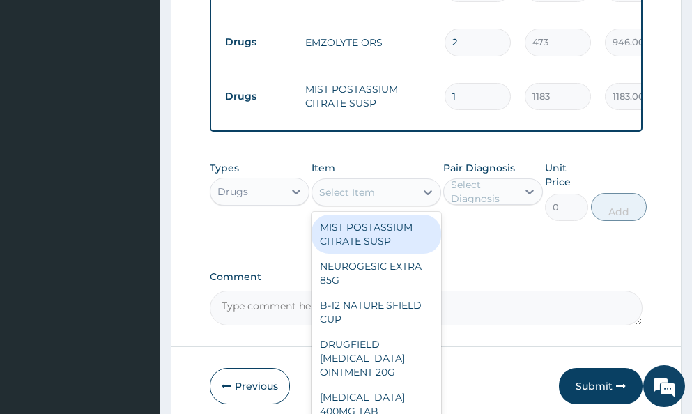
click at [358, 181] on div "Select Item" at bounding box center [363, 192] width 103 height 22
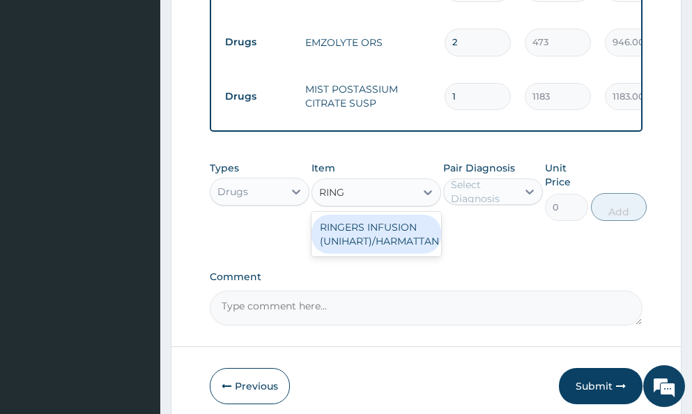
type input "RINGE"
click at [380, 217] on div "RINGERS INFUSION (UNIHART)/HARMATTAN" at bounding box center [376, 234] width 130 height 39
type input "1774"
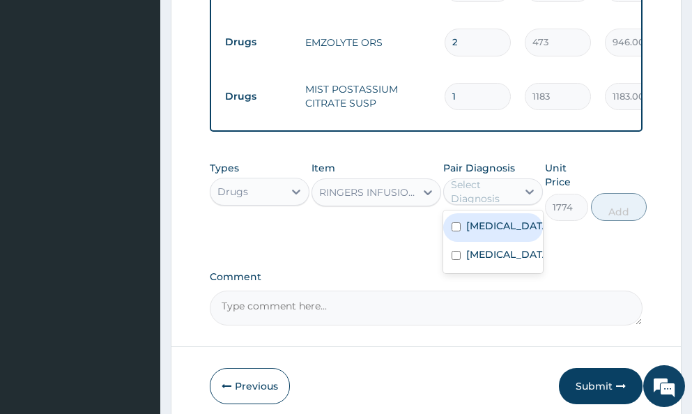
drag, startPoint x: 481, startPoint y: 183, endPoint x: 480, endPoint y: 202, distance: 18.9
click at [481, 184] on div "Select Diagnosis" at bounding box center [483, 192] width 65 height 28
drag, startPoint x: 479, startPoint y: 223, endPoint x: 481, endPoint y: 249, distance: 26.6
click at [480, 238] on div "Hyperemesis gravidarum" at bounding box center [493, 227] width 100 height 29
checkbox input "true"
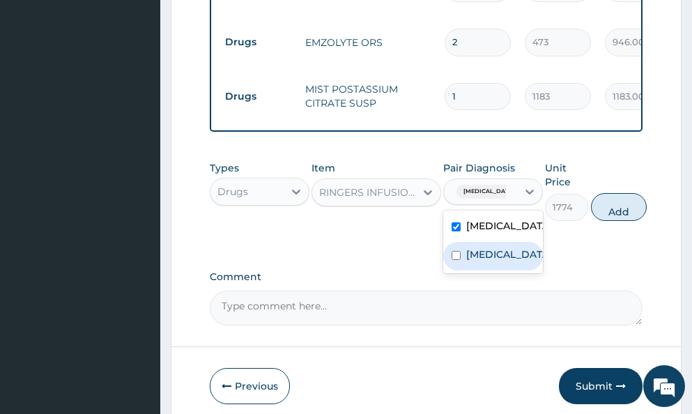
drag, startPoint x: 481, startPoint y: 261, endPoint x: 545, endPoint y: 222, distance: 74.1
click at [493, 253] on label "Malaria" at bounding box center [507, 254] width 83 height 14
checkbox input "true"
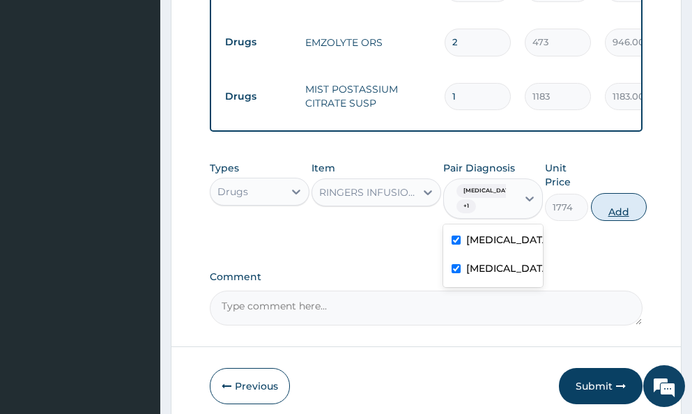
click at [633, 203] on button "Add" at bounding box center [619, 207] width 56 height 28
type input "0"
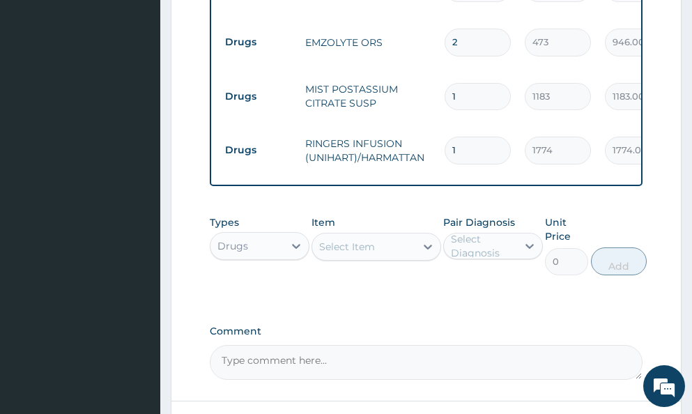
type input "0.00"
type input "2"
type input "3548.00"
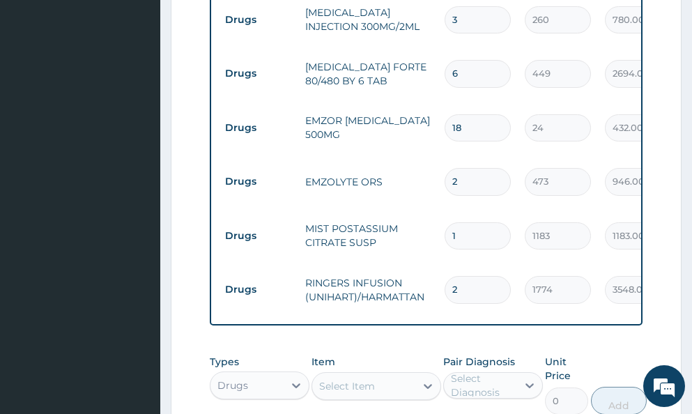
scroll to position [1012, 0]
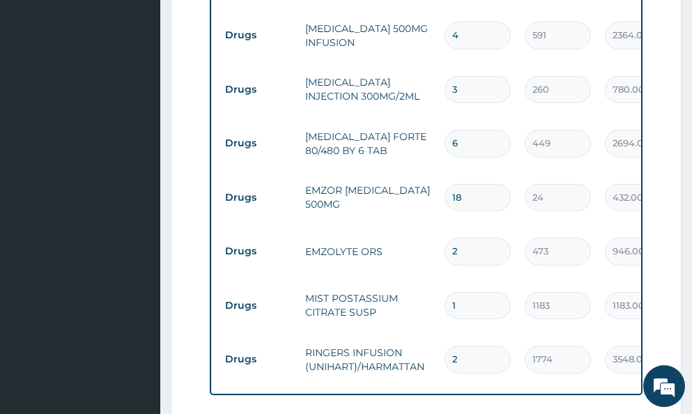
type input "2"
click at [465, 76] on input "3" at bounding box center [477, 89] width 66 height 27
type input "0.00"
type input "6"
type input "1560.00"
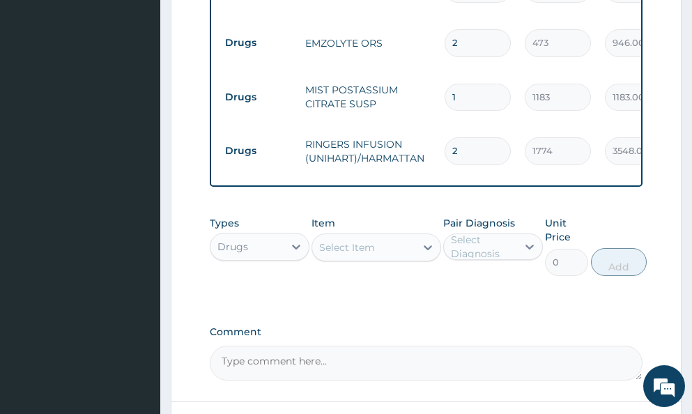
scroll to position [1221, 0]
type input "6"
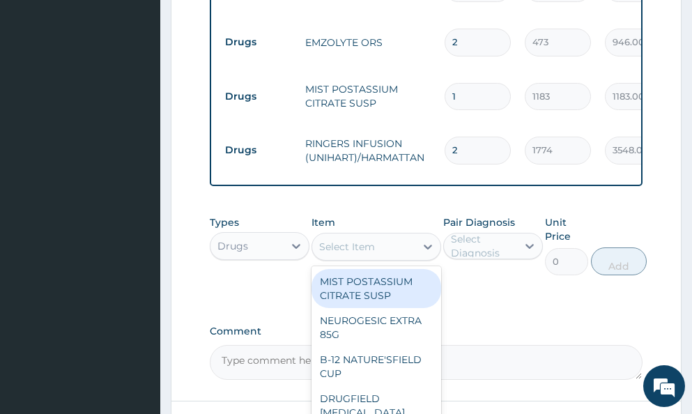
click at [357, 240] on div "Select Item" at bounding box center [347, 247] width 56 height 14
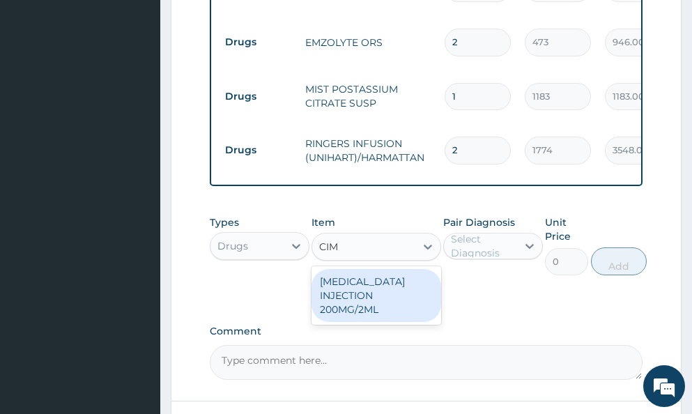
type input "CIME"
drag, startPoint x: 355, startPoint y: 280, endPoint x: 373, endPoint y: 270, distance: 20.6
click at [357, 280] on div "CIMETIDINE INJECTION 200MG/2ML" at bounding box center [376, 295] width 130 height 53
type input "650"
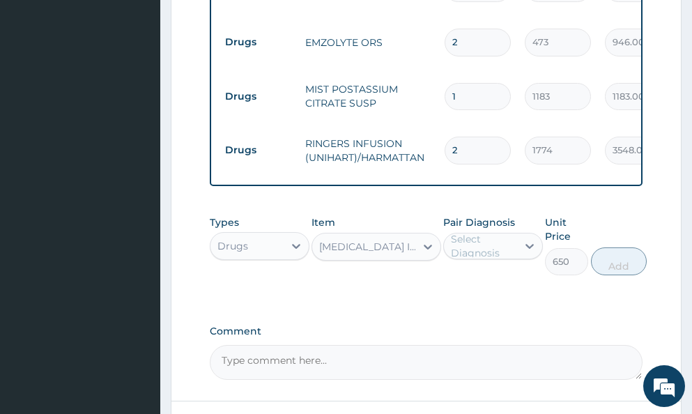
drag, startPoint x: 487, startPoint y: 221, endPoint x: 494, endPoint y: 263, distance: 42.4
click at [488, 226] on div "Pair Diagnosis Select Diagnosis" at bounding box center [493, 245] width 100 height 60
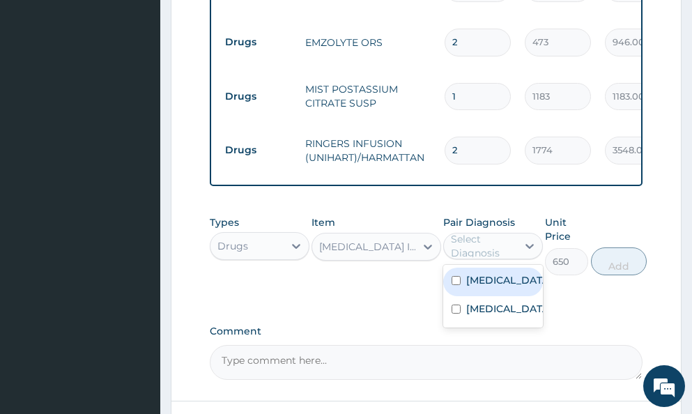
click at [495, 235] on div "Select Diagnosis" at bounding box center [483, 246] width 65 height 28
click at [495, 275] on label "Hyperemesis gravidarum" at bounding box center [507, 280] width 83 height 14
checkbox input "true"
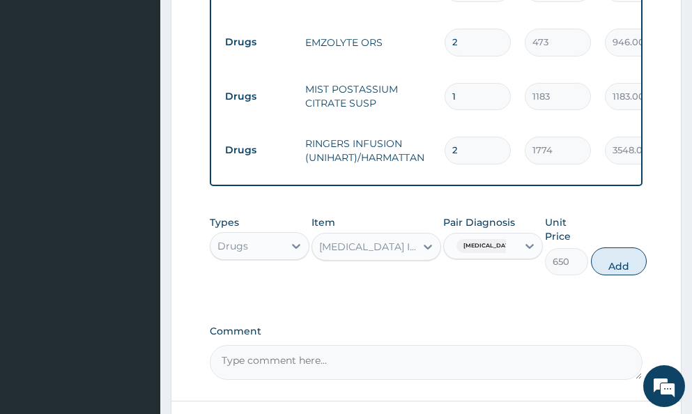
drag, startPoint x: 488, startPoint y: 239, endPoint x: 490, endPoint y: 316, distance: 76.7
click at [488, 243] on div "Hyperemesis gravidarum" at bounding box center [478, 246] width 55 height 18
drag, startPoint x: 494, startPoint y: 239, endPoint x: 490, endPoint y: 319, distance: 80.2
click at [494, 240] on span "Hyperemesis gravidarum" at bounding box center [488, 246] width 65 height 14
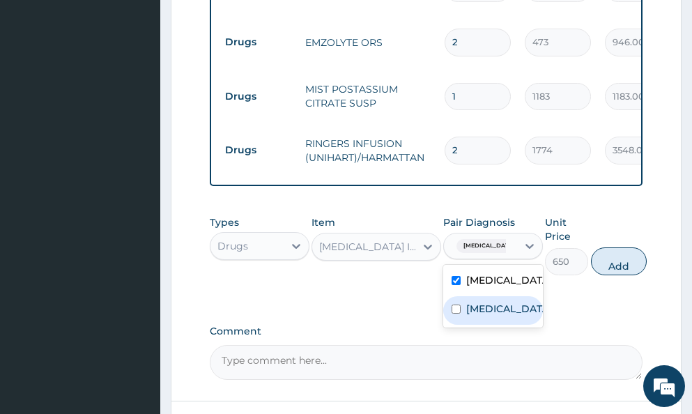
drag, startPoint x: 488, startPoint y: 309, endPoint x: 550, endPoint y: 298, distance: 62.9
click at [489, 307] on label "Malaria" at bounding box center [507, 309] width 83 height 14
checkbox input "true"
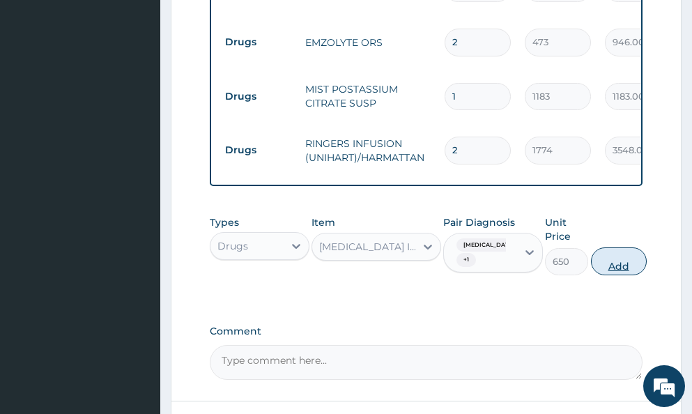
click at [625, 256] on button "Add" at bounding box center [619, 261] width 56 height 28
type input "0"
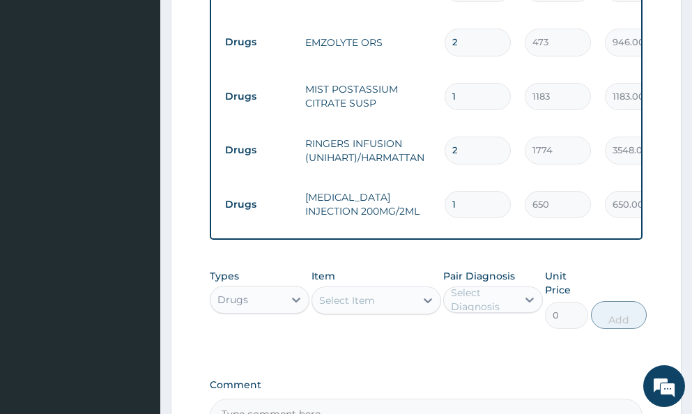
type input "0.00"
type input "2"
type input "1300.00"
type input "2"
click at [253, 291] on div "Drugs" at bounding box center [246, 299] width 73 height 22
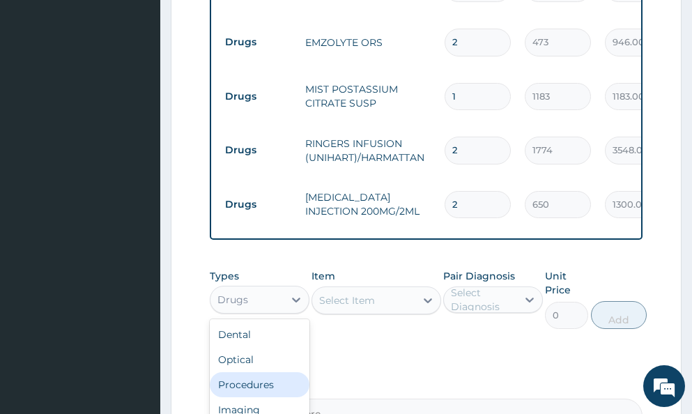
drag, startPoint x: 249, startPoint y: 374, endPoint x: 262, endPoint y: 359, distance: 20.3
click at [249, 373] on div "Procedures" at bounding box center [260, 384] width 100 height 25
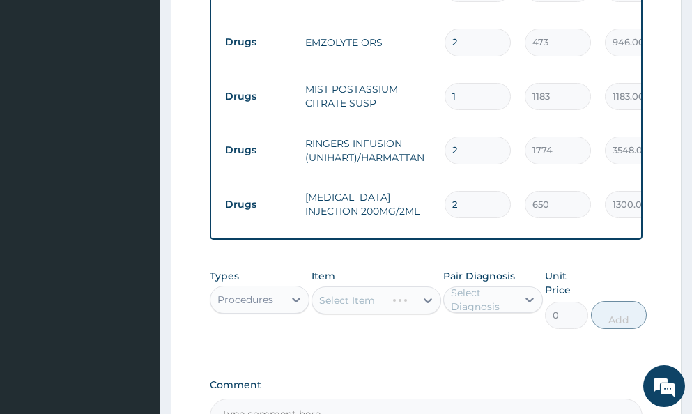
click at [351, 291] on div "Select Item" at bounding box center [376, 300] width 130 height 28
click at [357, 286] on div "Select Item" at bounding box center [376, 300] width 130 height 28
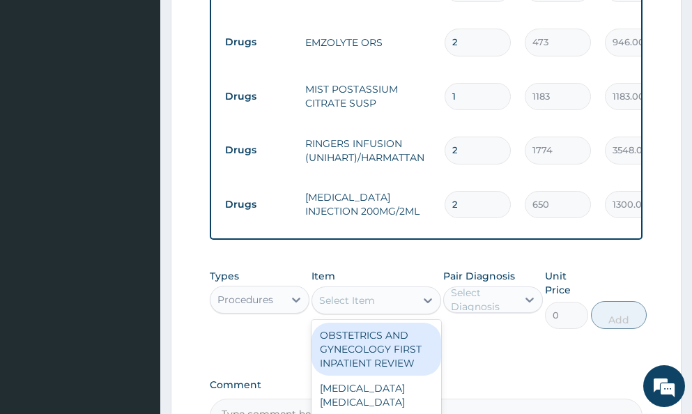
click at [357, 293] on div "Select Item" at bounding box center [347, 300] width 56 height 14
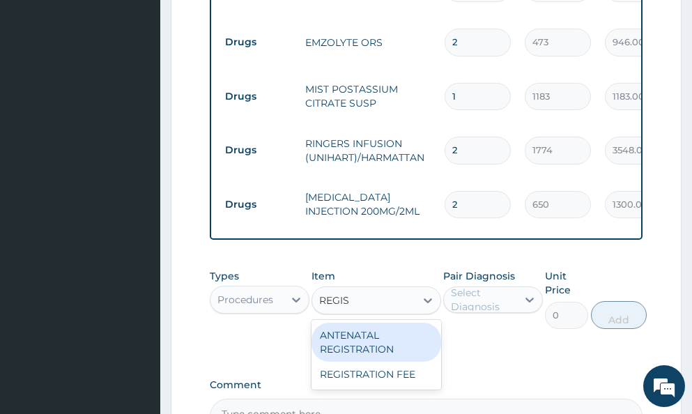
type input "REGIST"
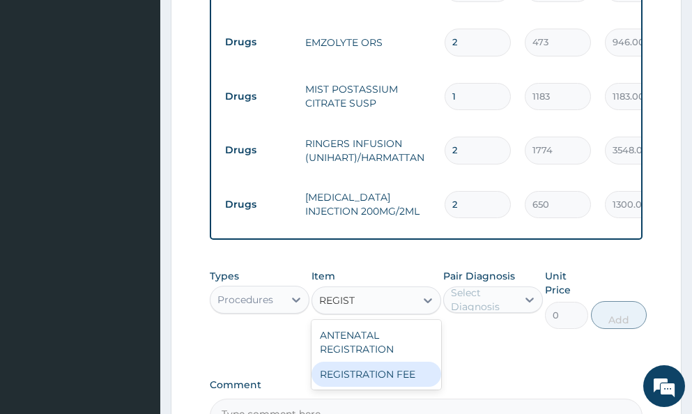
drag, startPoint x: 352, startPoint y: 364, endPoint x: 379, endPoint y: 343, distance: 34.3
click at [353, 362] on div "REGISTRATION FEE" at bounding box center [376, 374] width 130 height 25
type input "2150"
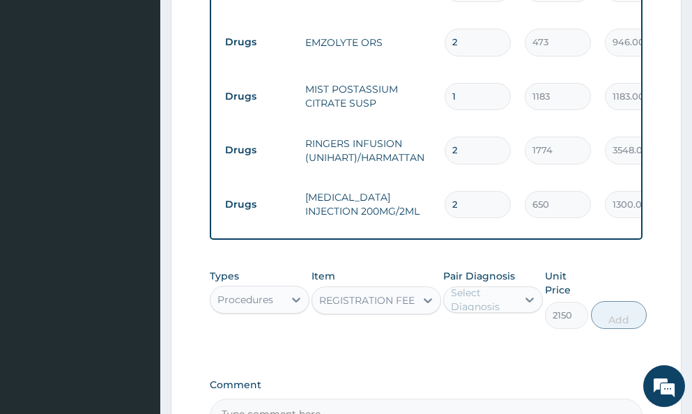
click at [477, 286] on div "Select Diagnosis" at bounding box center [483, 300] width 65 height 28
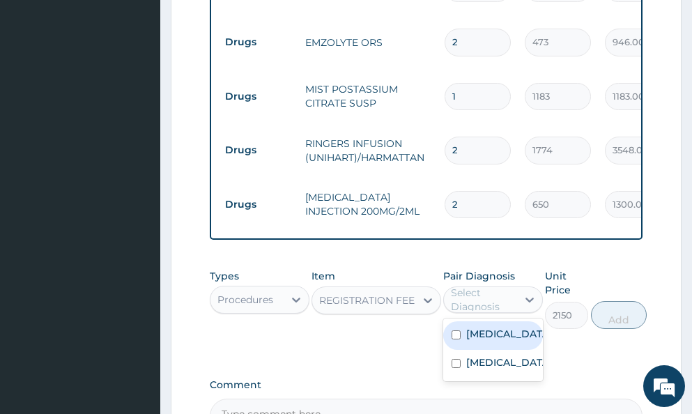
click at [490, 327] on label "Hyperemesis gravidarum" at bounding box center [507, 334] width 83 height 14
checkbox input "true"
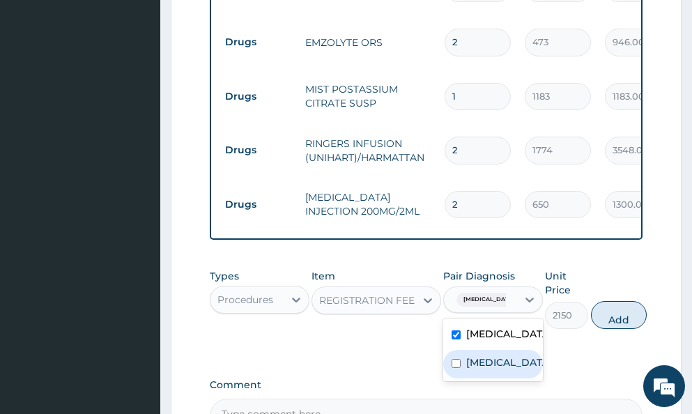
drag, startPoint x: 489, startPoint y: 368, endPoint x: 519, endPoint y: 346, distance: 37.3
click at [493, 366] on label "Malaria" at bounding box center [507, 362] width 83 height 14
checkbox input "true"
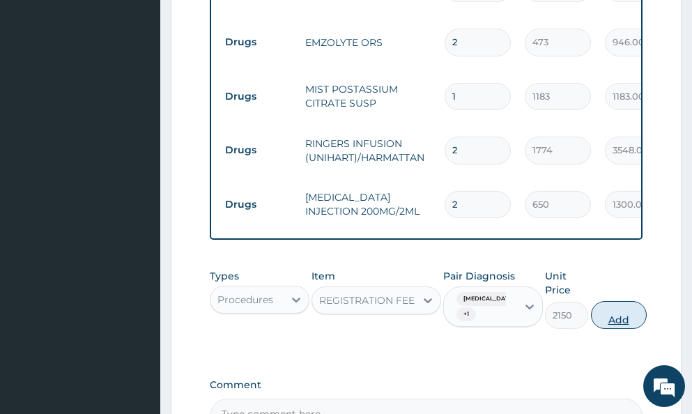
click at [628, 309] on button "Add" at bounding box center [619, 315] width 56 height 28
type input "0"
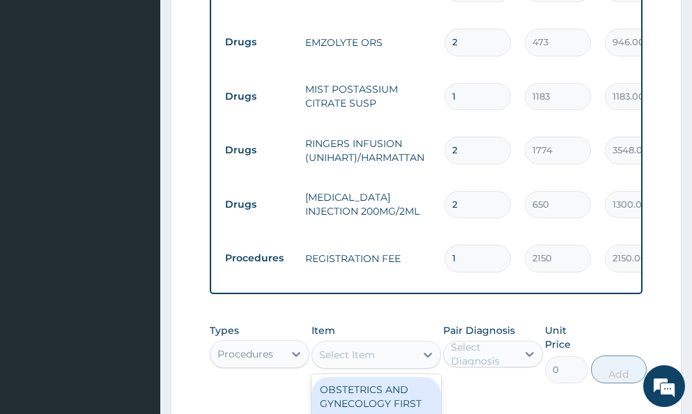
click at [351, 348] on div "Select Item" at bounding box center [347, 355] width 56 height 14
type input "GENERAL PRAC"
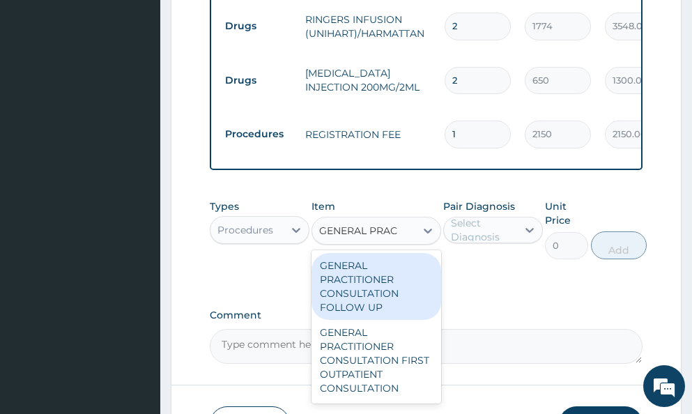
scroll to position [1361, 0]
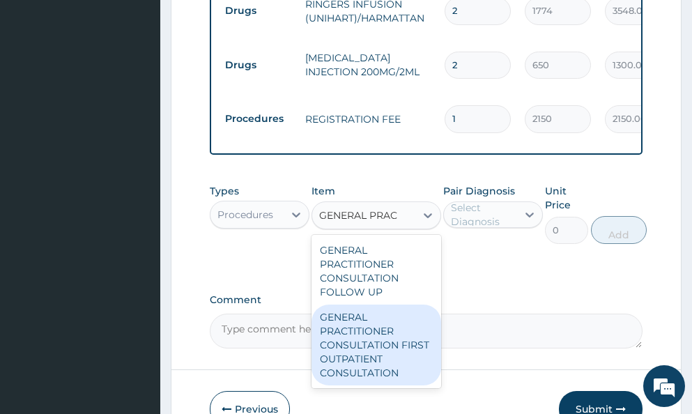
click at [382, 341] on div "GENERAL PRACTITIONER CONSULTATION FIRST OUTPATIENT CONSULTATION" at bounding box center [376, 344] width 130 height 81
type input "3548"
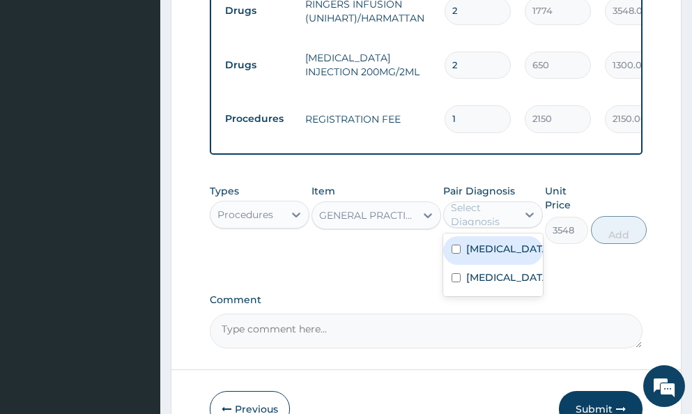
click at [483, 202] on div "Select Diagnosis" at bounding box center [483, 215] width 65 height 28
click at [484, 242] on label "Hyperemesis gravidarum" at bounding box center [507, 249] width 83 height 14
checkbox input "true"
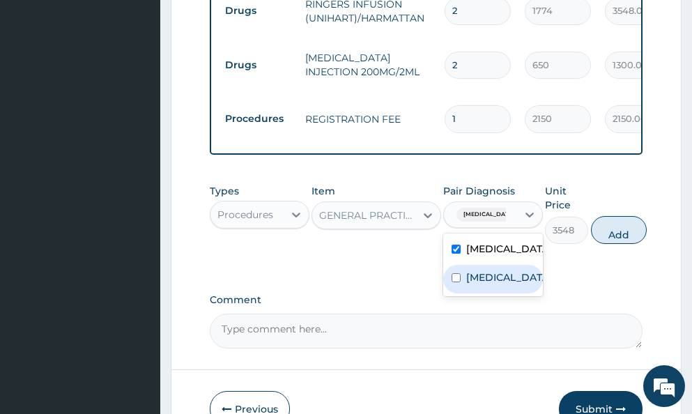
click at [477, 284] on label "Malaria" at bounding box center [507, 277] width 83 height 14
checkbox input "true"
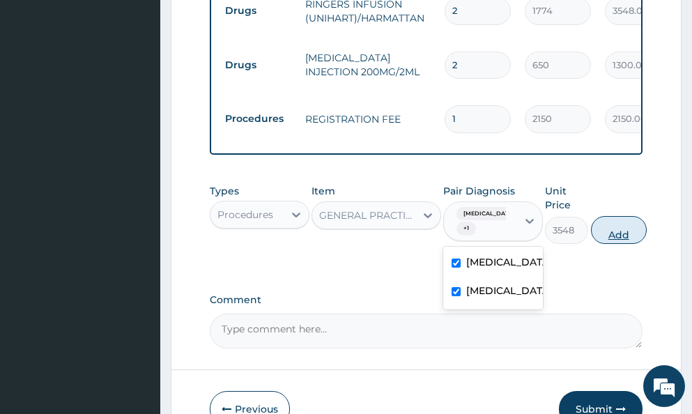
click at [625, 221] on button "Add" at bounding box center [619, 230] width 56 height 28
type input "0"
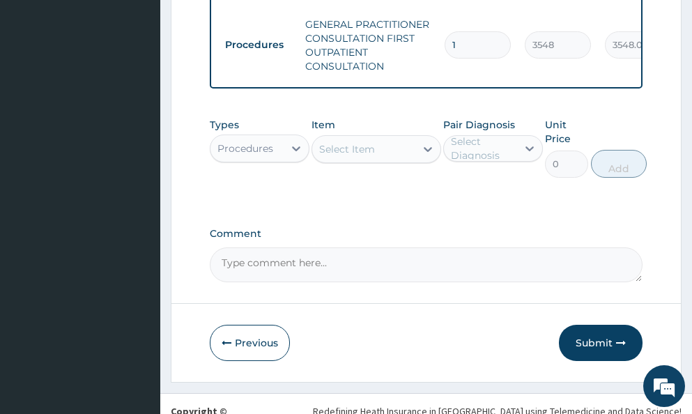
scroll to position [1514, 0]
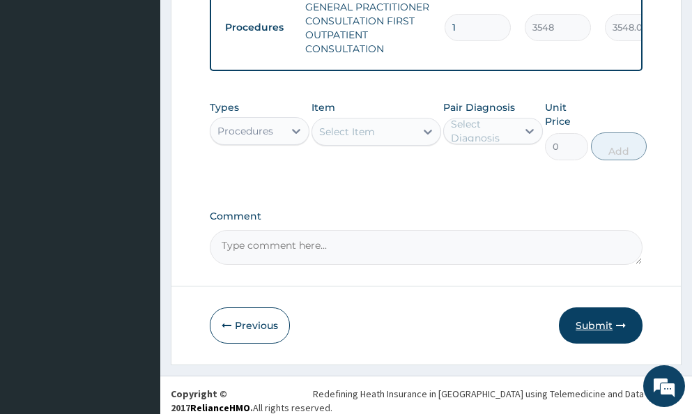
click at [596, 314] on button "Submit" at bounding box center [601, 325] width 84 height 36
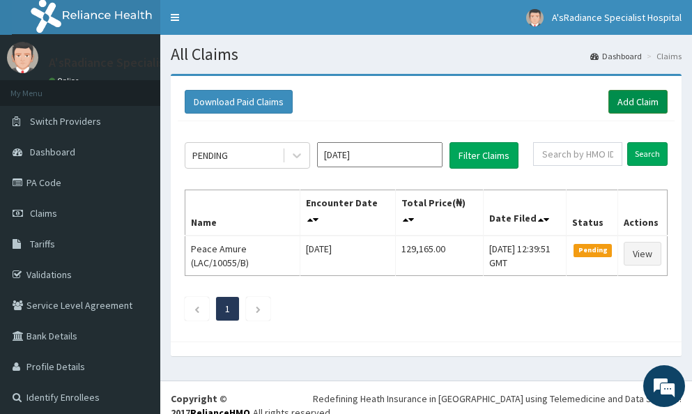
click at [638, 103] on link "Add Claim" at bounding box center [637, 102] width 59 height 24
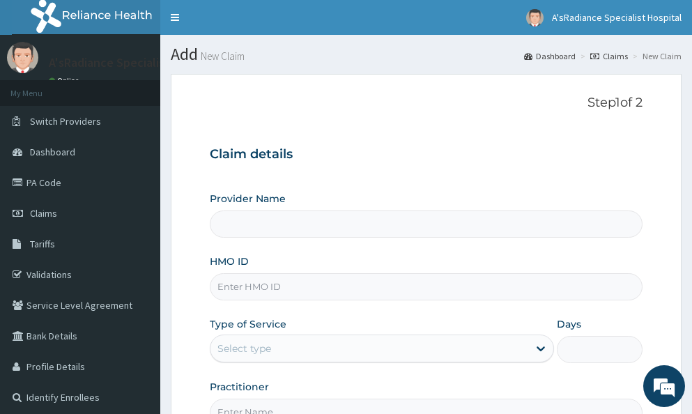
type input "A'sRadiance Specialist Hospital"
click at [320, 283] on input "HMO ID" at bounding box center [426, 286] width 433 height 27
type input "OSS/10095/B"
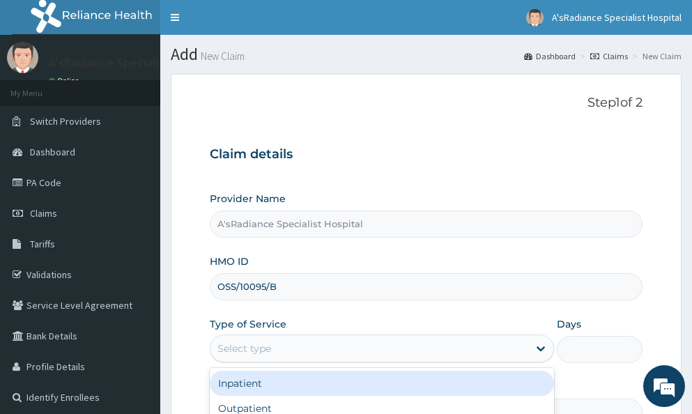
click at [300, 353] on div "Select type" at bounding box center [369, 348] width 318 height 22
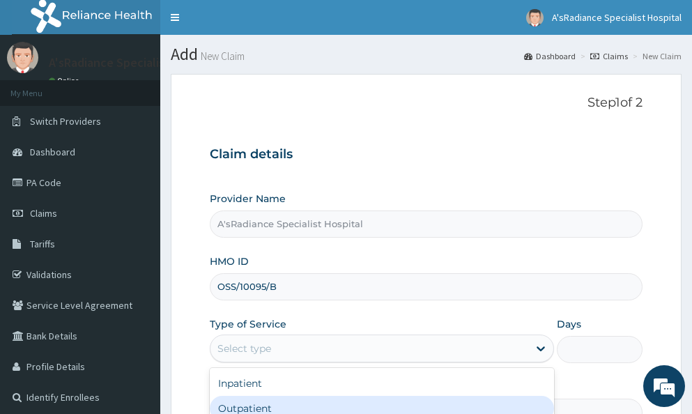
drag, startPoint x: 255, startPoint y: 405, endPoint x: 272, endPoint y: 397, distance: 19.3
click at [256, 405] on div "Outpatient" at bounding box center [382, 408] width 344 height 25
type input "1"
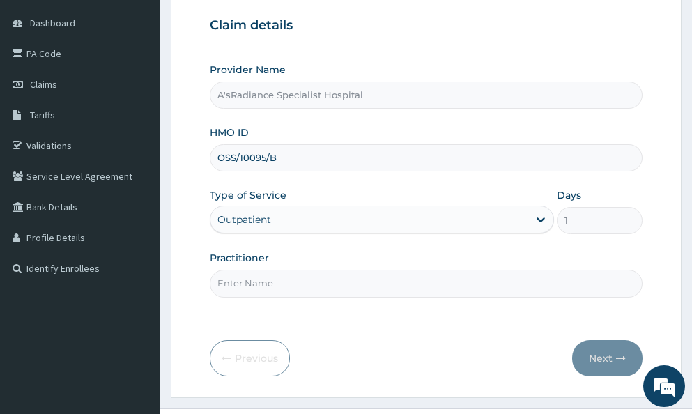
scroll to position [139, 0]
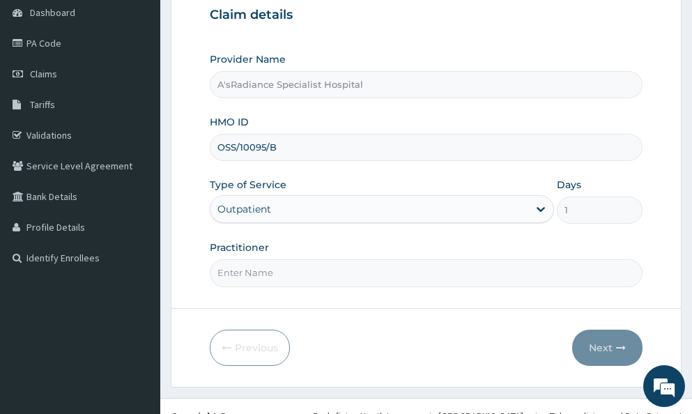
click at [348, 271] on input "Practitioner" at bounding box center [426, 272] width 433 height 27
type input "DR. ADEKU MOSUNMOLA"
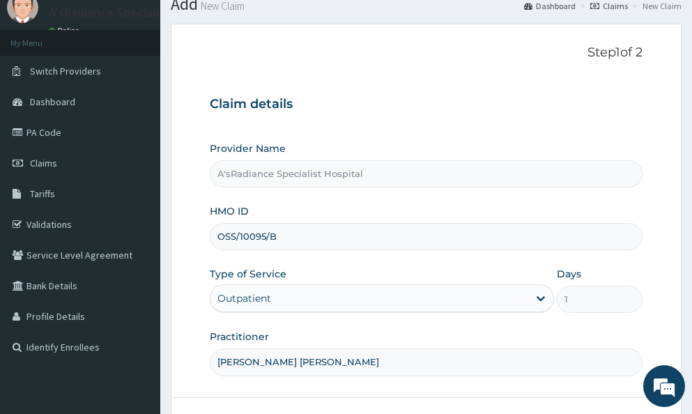
scroll to position [173, 0]
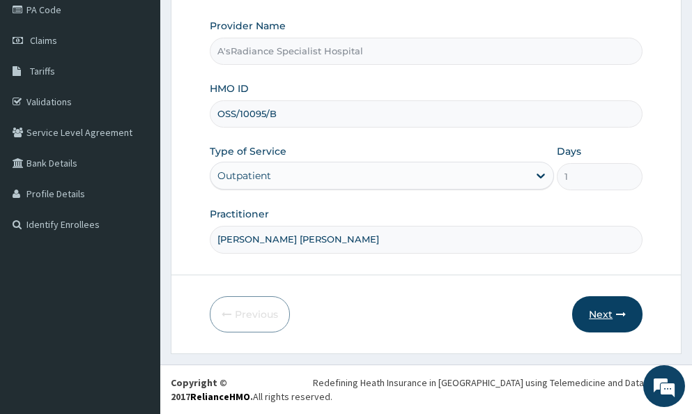
click at [603, 311] on button "Next" at bounding box center [607, 314] width 70 height 36
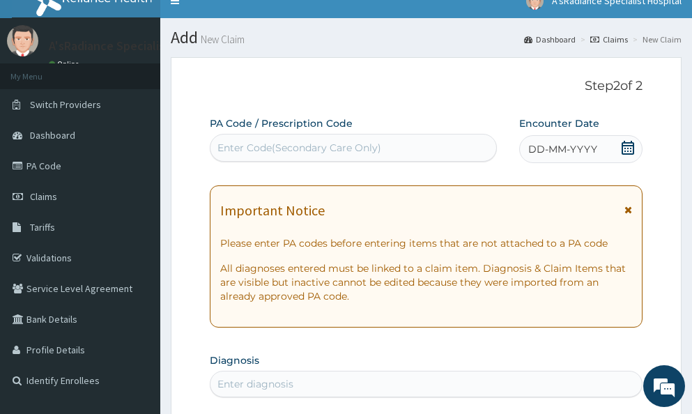
scroll to position [0, 0]
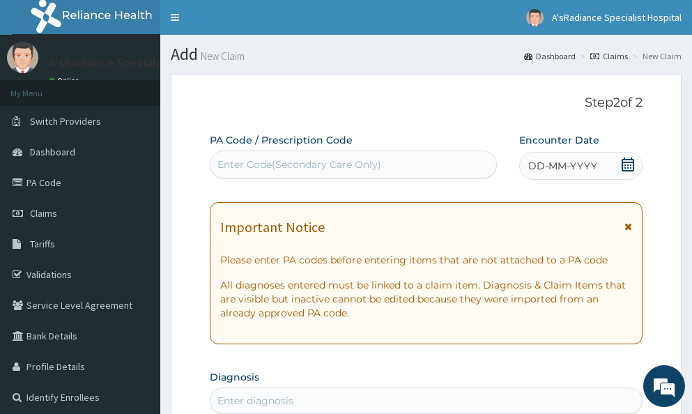
click at [272, 159] on div "Enter Code(Secondary Care Only)" at bounding box center [299, 164] width 164 height 14
paste input "PA/F4CC16"
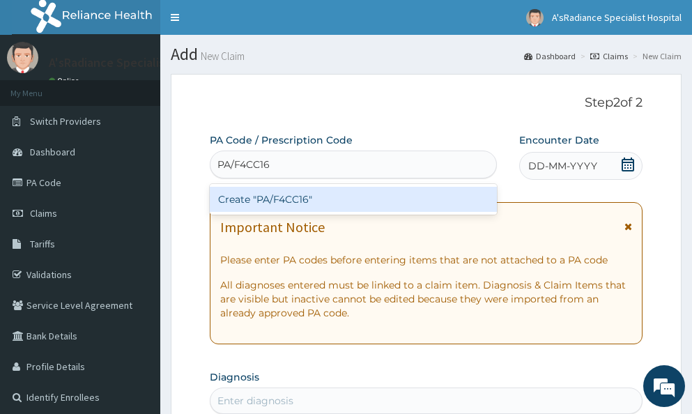
type input "PA/F4CC16"
click at [281, 197] on div "Create "PA/F4CC16"" at bounding box center [354, 199] width 288 height 25
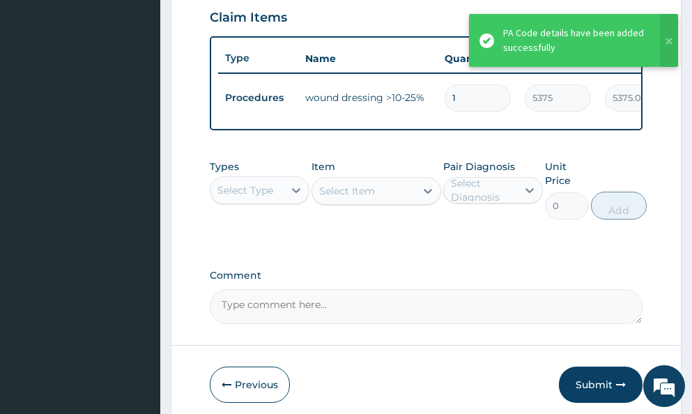
scroll to position [577, 0]
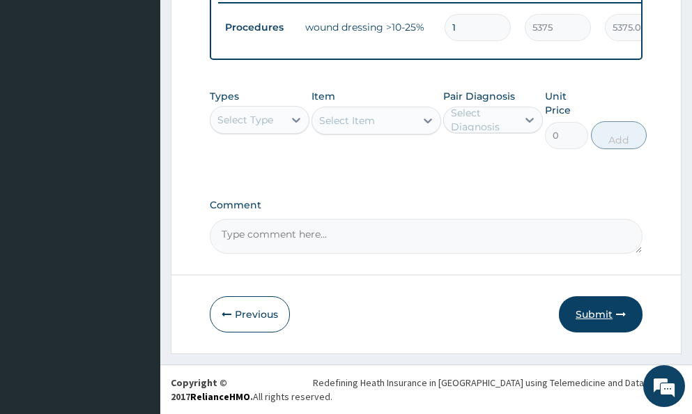
click at [596, 311] on button "Submit" at bounding box center [601, 314] width 84 height 36
click at [592, 315] on button "Submit" at bounding box center [601, 314] width 84 height 36
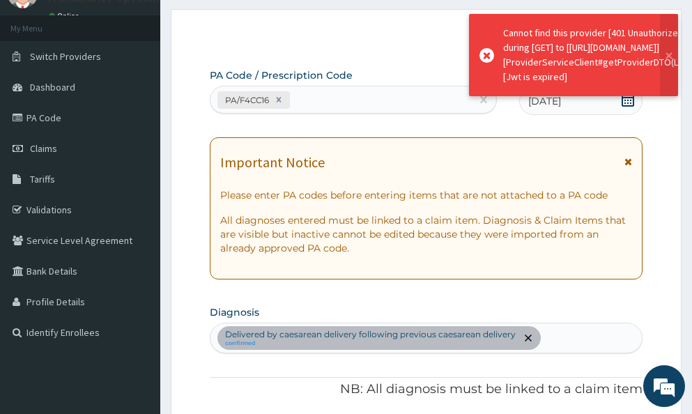
scroll to position [20, 0]
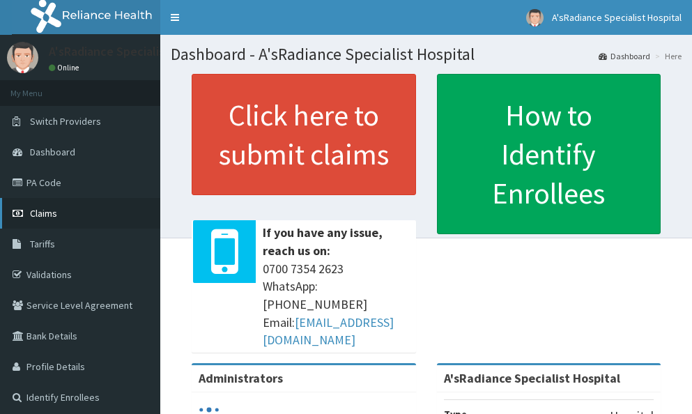
click at [40, 212] on span "Claims" at bounding box center [43, 213] width 27 height 13
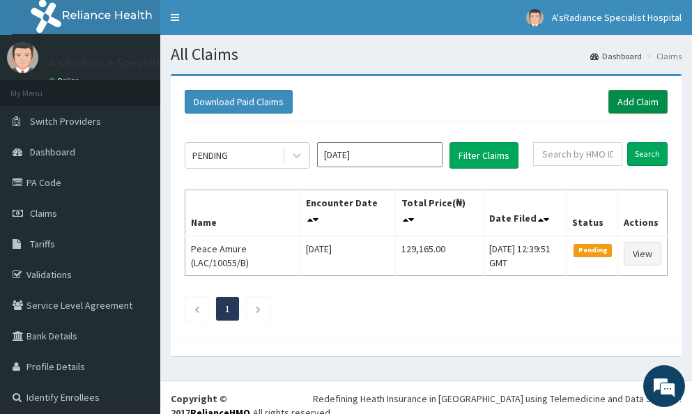
click at [635, 103] on link "Add Claim" at bounding box center [637, 102] width 59 height 24
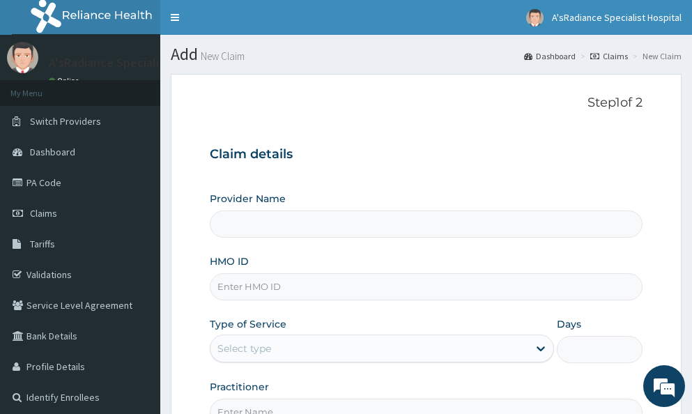
click at [279, 287] on input "HMO ID" at bounding box center [426, 286] width 433 height 27
type input "OSS/10095/B"
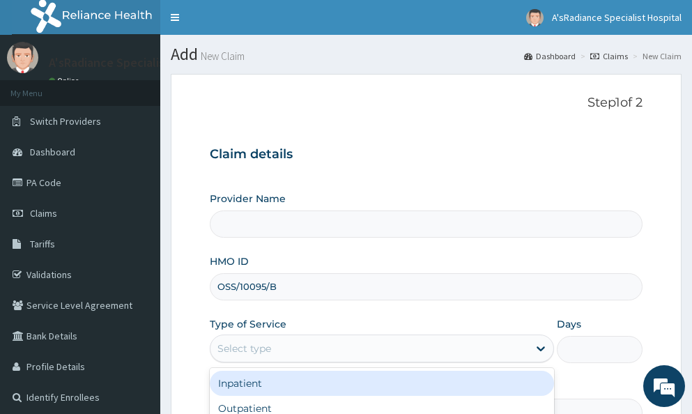
click at [298, 343] on div "Select type" at bounding box center [369, 348] width 318 height 22
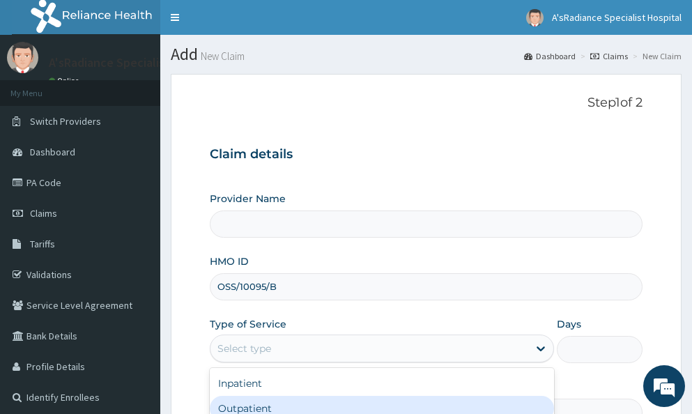
click at [284, 408] on div "Outpatient" at bounding box center [382, 408] width 344 height 25
type input "1"
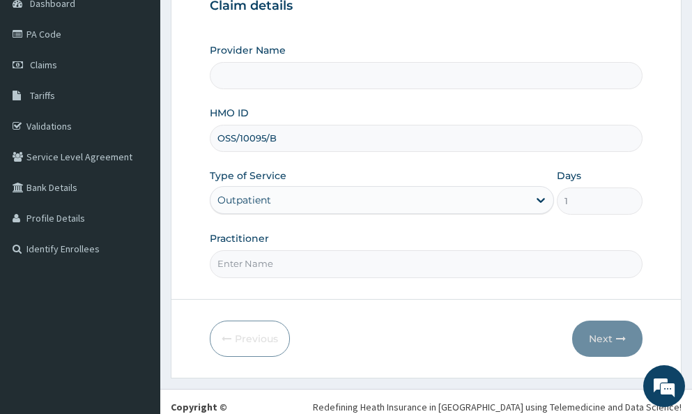
scroll to position [173, 0]
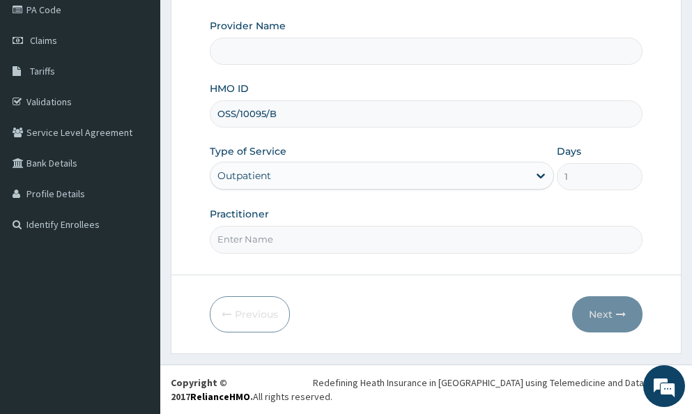
click at [320, 238] on input "Practitioner" at bounding box center [426, 239] width 433 height 27
type input "[PERSON_NAME] [PERSON_NAME]"
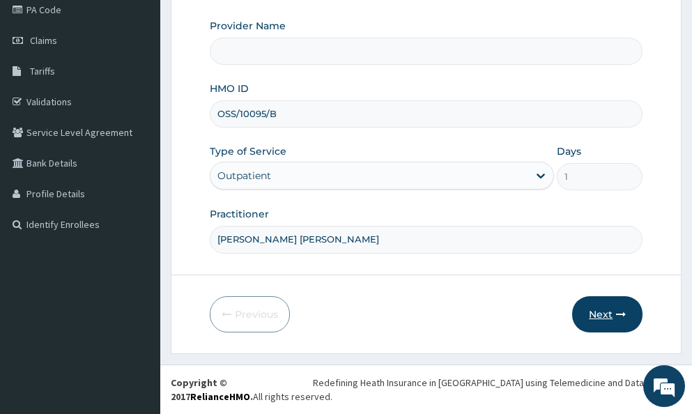
click at [602, 313] on button "Next" at bounding box center [607, 314] width 70 height 36
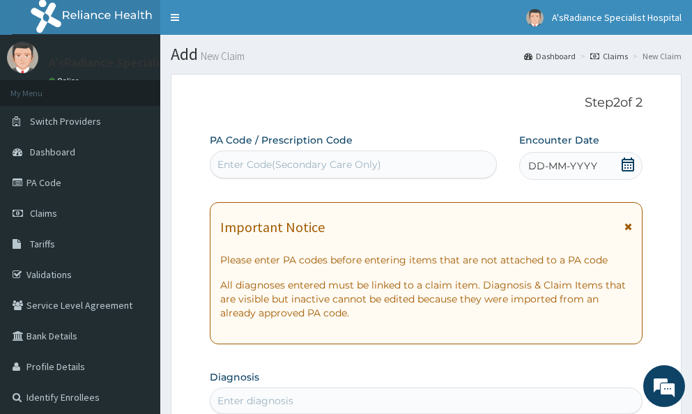
click at [284, 158] on div "Enter Code(Secondary Care Only)" at bounding box center [299, 164] width 164 height 14
paste input "PA/F4CC16"
type input "PA/F4CC16"
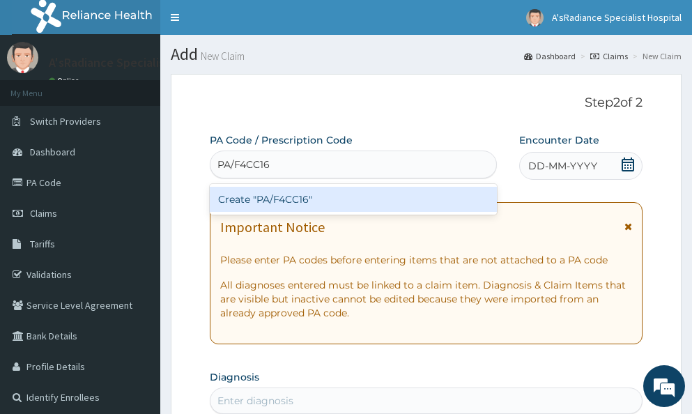
click at [284, 196] on div "Create "PA/F4CC16"" at bounding box center [354, 199] width 288 height 25
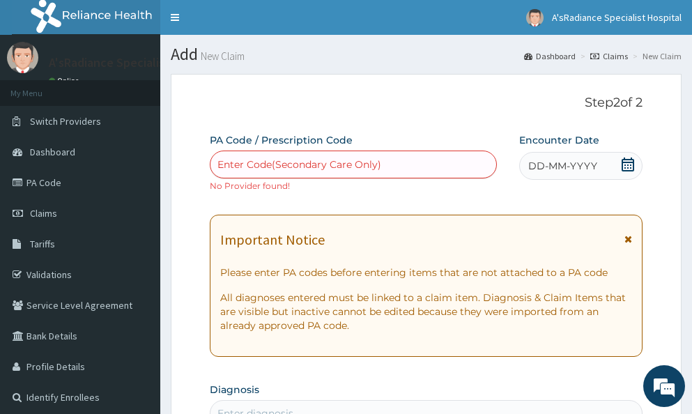
click at [321, 161] on div "Enter Code(Secondary Care Only)" at bounding box center [299, 164] width 164 height 14
paste input "PA/F4CC16"
type input "PA/F4CC16"
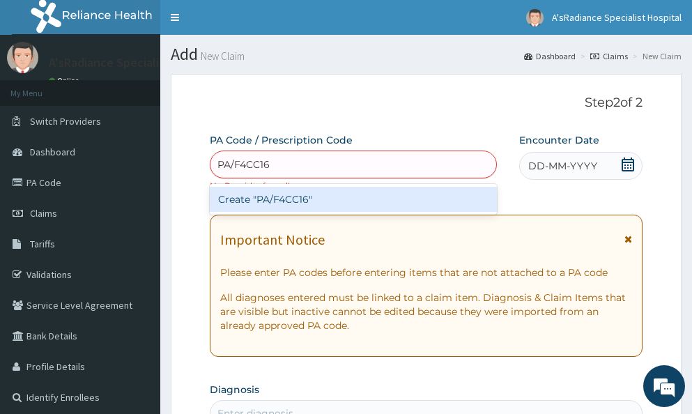
click at [307, 198] on div "Create "PA/F4CC16"" at bounding box center [354, 199] width 288 height 25
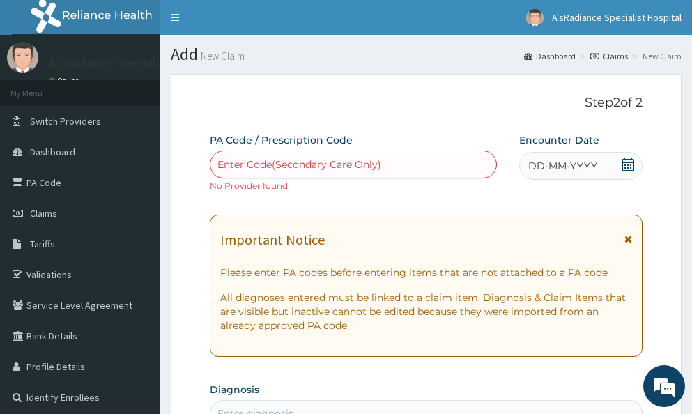
click at [617, 55] on link "Claims" at bounding box center [609, 56] width 38 height 12
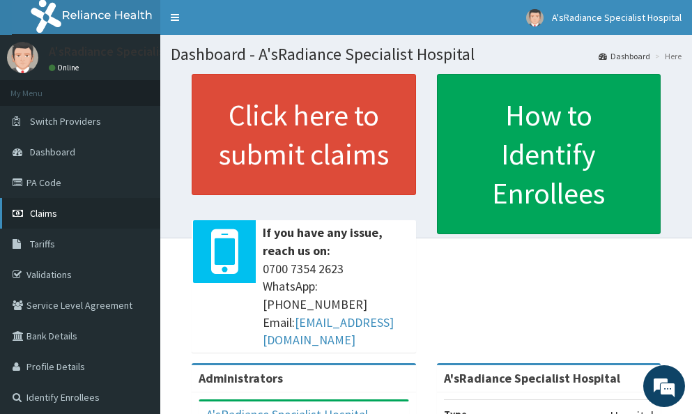
click at [48, 212] on span "Claims" at bounding box center [43, 213] width 27 height 13
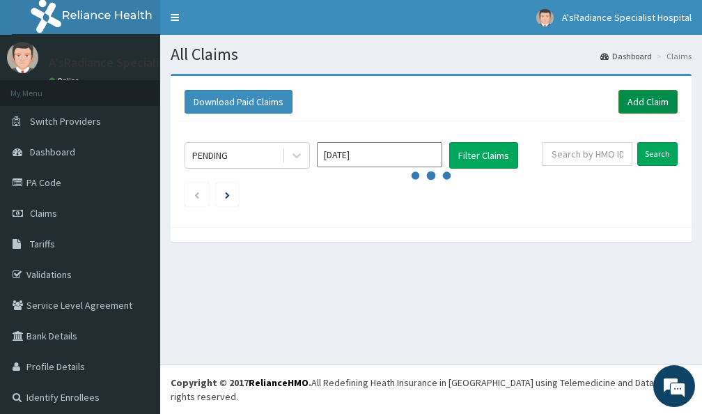
click at [648, 101] on link "Add Claim" at bounding box center [648, 102] width 59 height 24
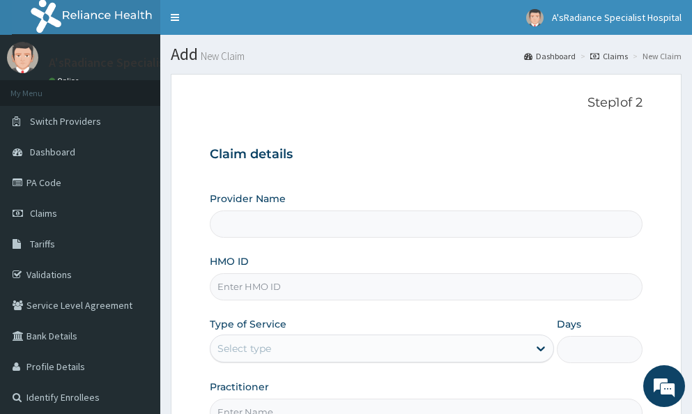
type input "A'sRadiance Specialist Hospital"
click at [286, 290] on input "HMO ID" at bounding box center [426, 286] width 433 height 27
type input "OSS/10095/B"
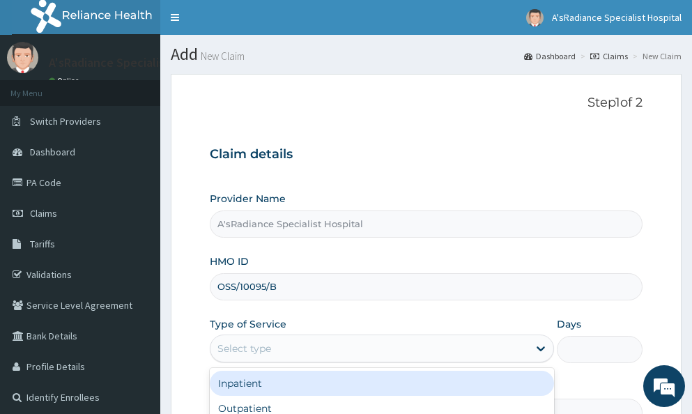
click at [281, 341] on div "Select type" at bounding box center [369, 348] width 318 height 22
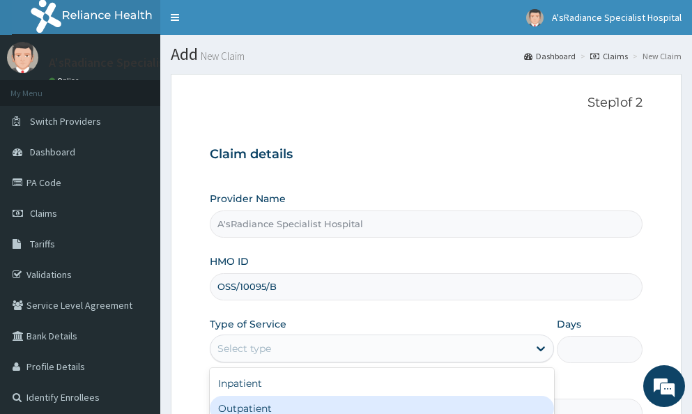
click at [260, 409] on div "Outpatient" at bounding box center [382, 408] width 344 height 25
type input "1"
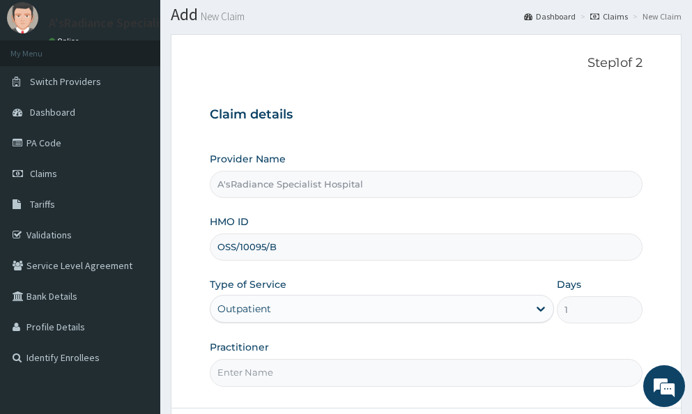
scroll to position [70, 0]
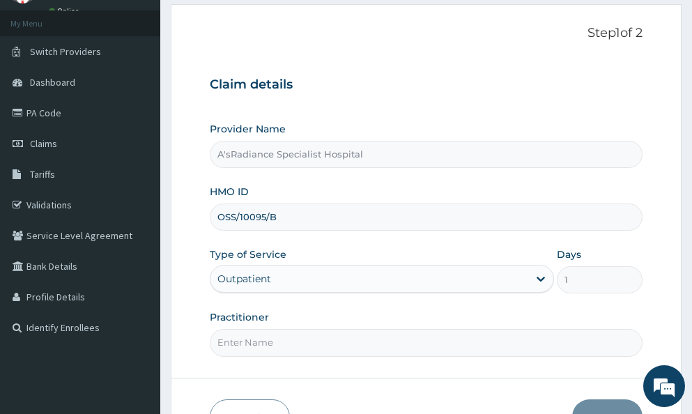
drag, startPoint x: 284, startPoint y: 342, endPoint x: 325, endPoint y: 350, distance: 41.9
click at [285, 342] on input "Practitioner" at bounding box center [426, 342] width 433 height 27
type input "[PERSON_NAME] [PERSON_NAME]"
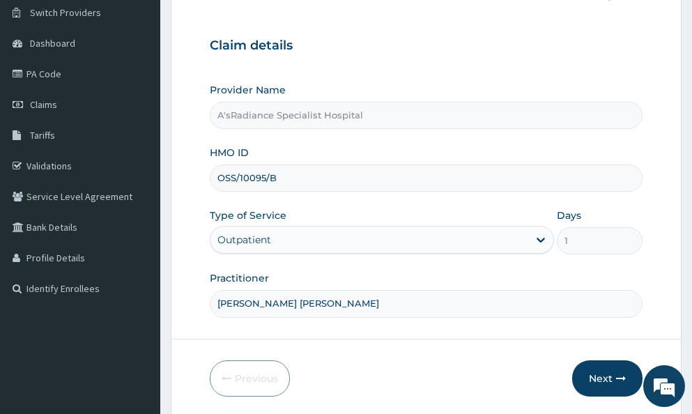
scroll to position [173, 0]
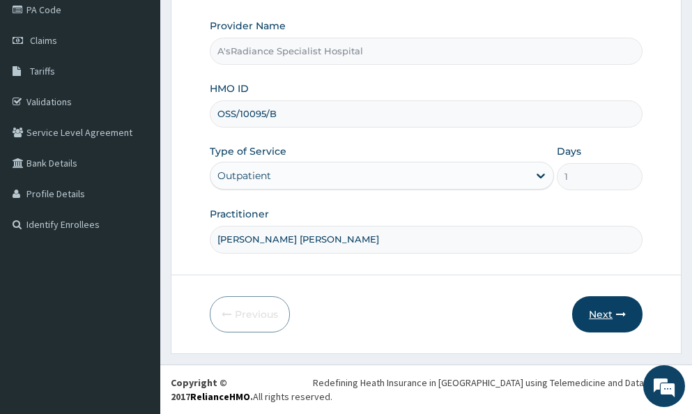
click at [599, 315] on button "Next" at bounding box center [607, 314] width 70 height 36
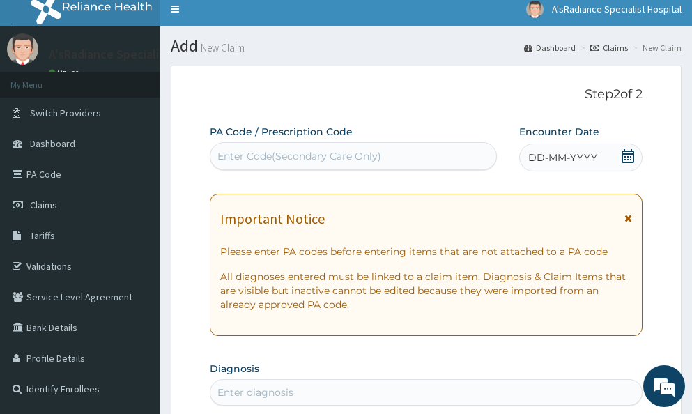
scroll to position [0, 0]
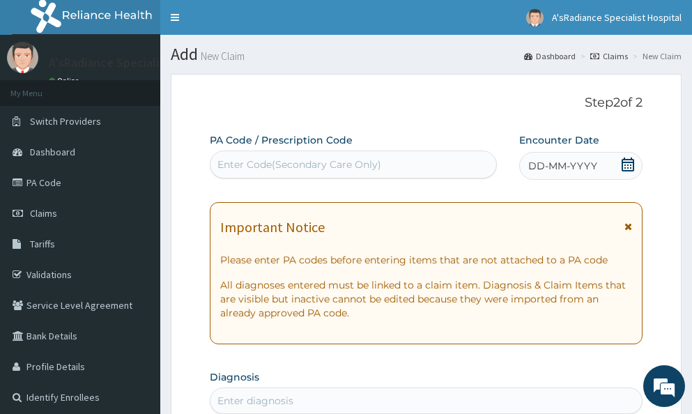
click at [302, 159] on div "Enter Code(Secondary Care Only)" at bounding box center [299, 164] width 164 height 14
paste input "PA/F4CC16"
type input "PA/F4CC16"
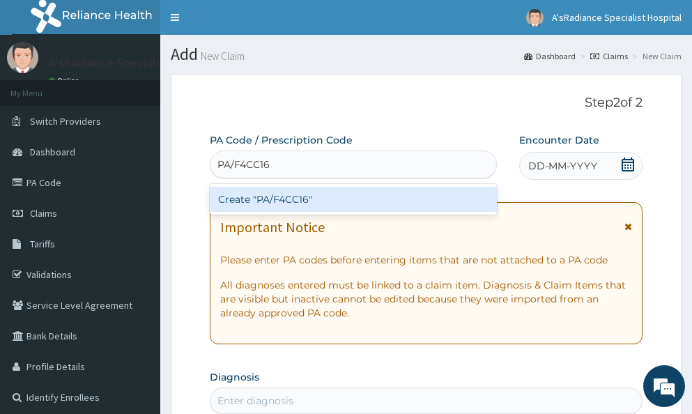
click at [292, 200] on div "Create "PA/F4CC16"" at bounding box center [354, 199] width 288 height 25
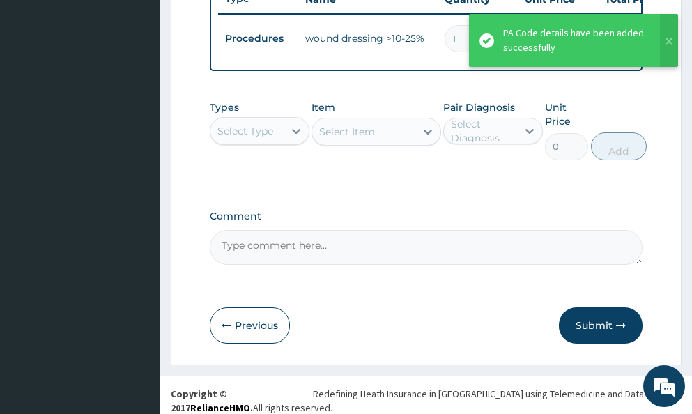
scroll to position [577, 0]
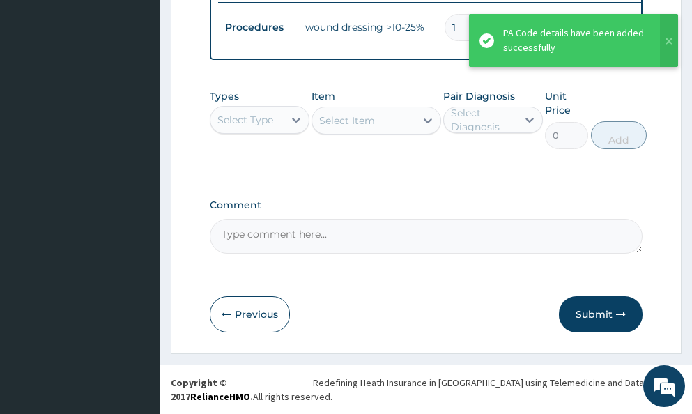
click at [605, 313] on button "Submit" at bounding box center [601, 314] width 84 height 36
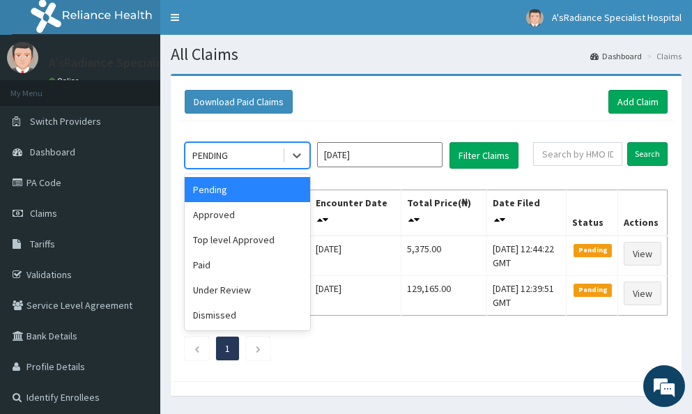
click at [224, 159] on div "PENDING" at bounding box center [210, 155] width 36 height 14
drag, startPoint x: 212, startPoint y: 215, endPoint x: 260, endPoint y: 202, distance: 49.0
click at [224, 212] on div "Approved" at bounding box center [247, 214] width 125 height 25
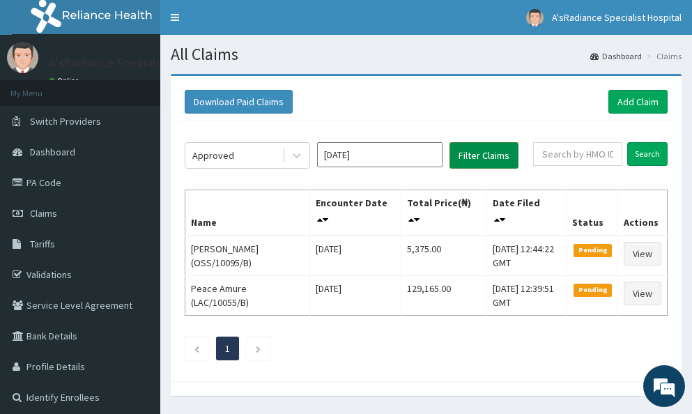
click at [474, 155] on button "Filter Claims" at bounding box center [483, 155] width 69 height 26
